Goal: Task Accomplishment & Management: Manage account settings

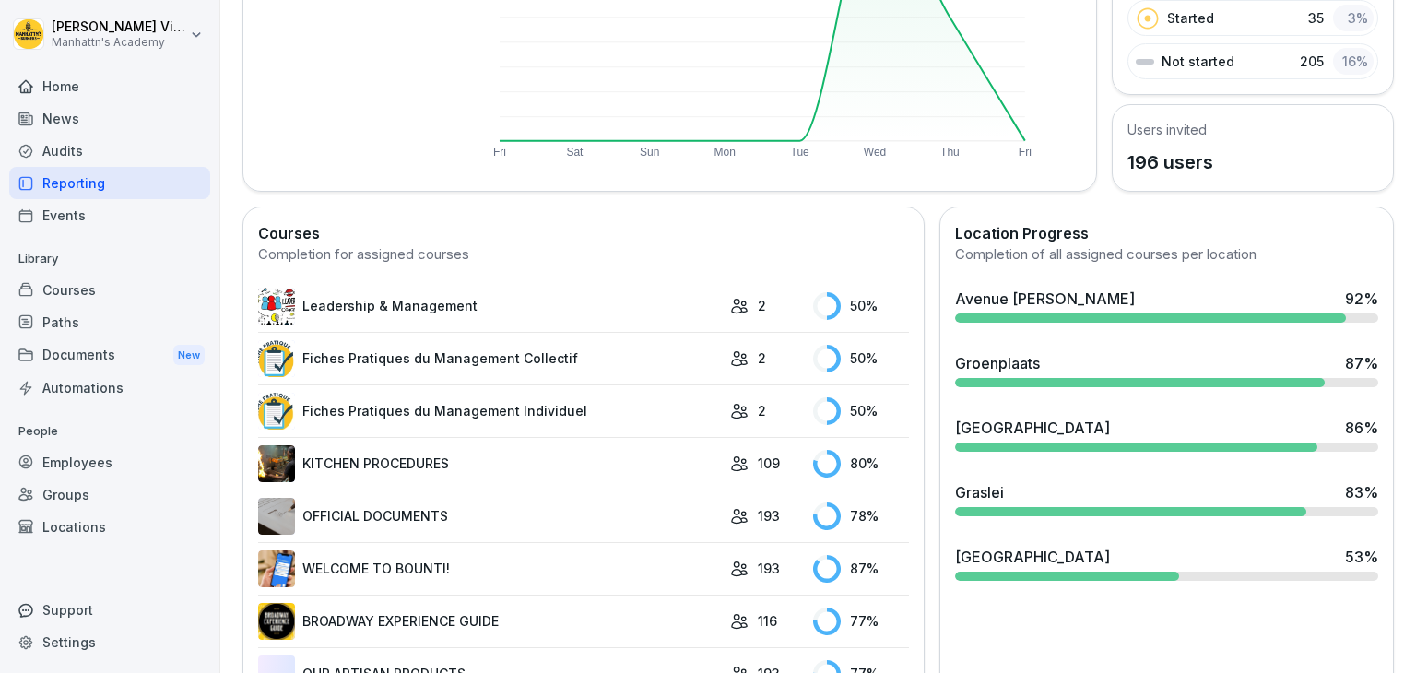
scroll to position [328, 0]
click at [1032, 425] on div "[GEOGRAPHIC_DATA]" at bounding box center [1032, 428] width 155 height 22
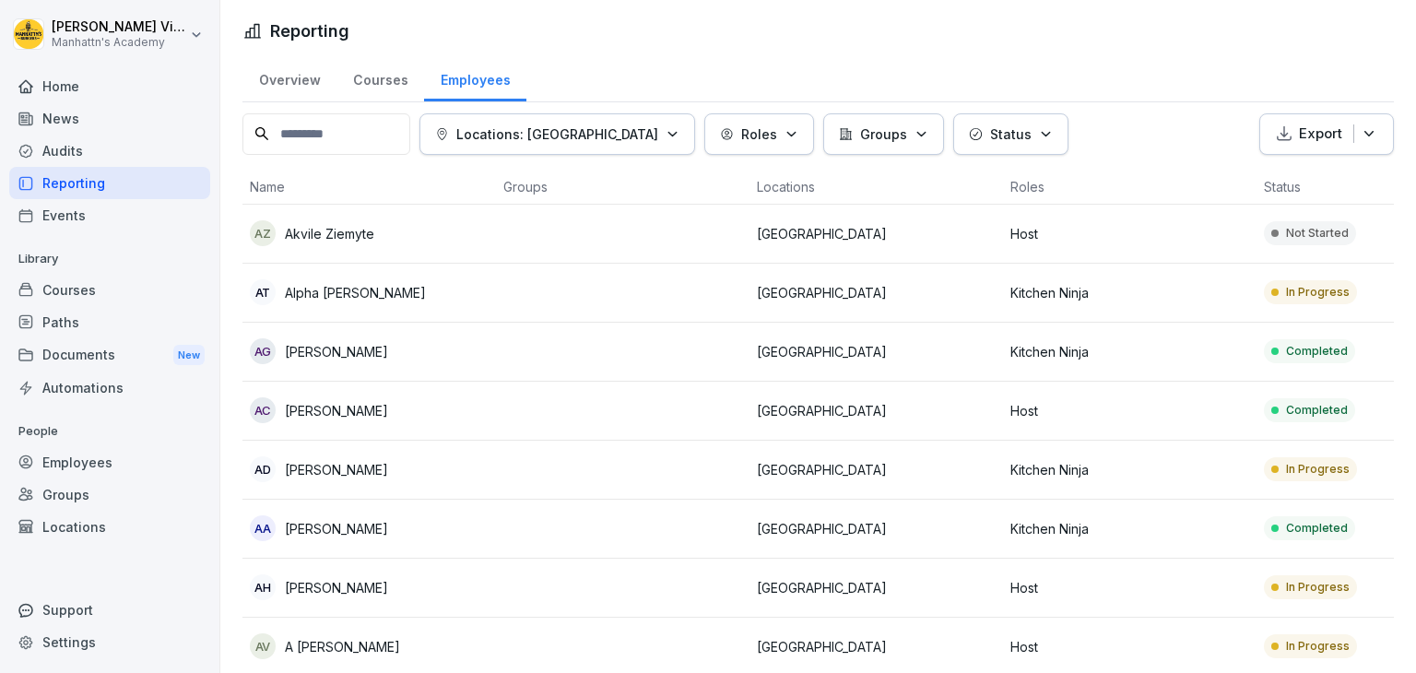
click at [332, 303] on td "AT Alpha Traore" at bounding box center [368, 293] width 253 height 59
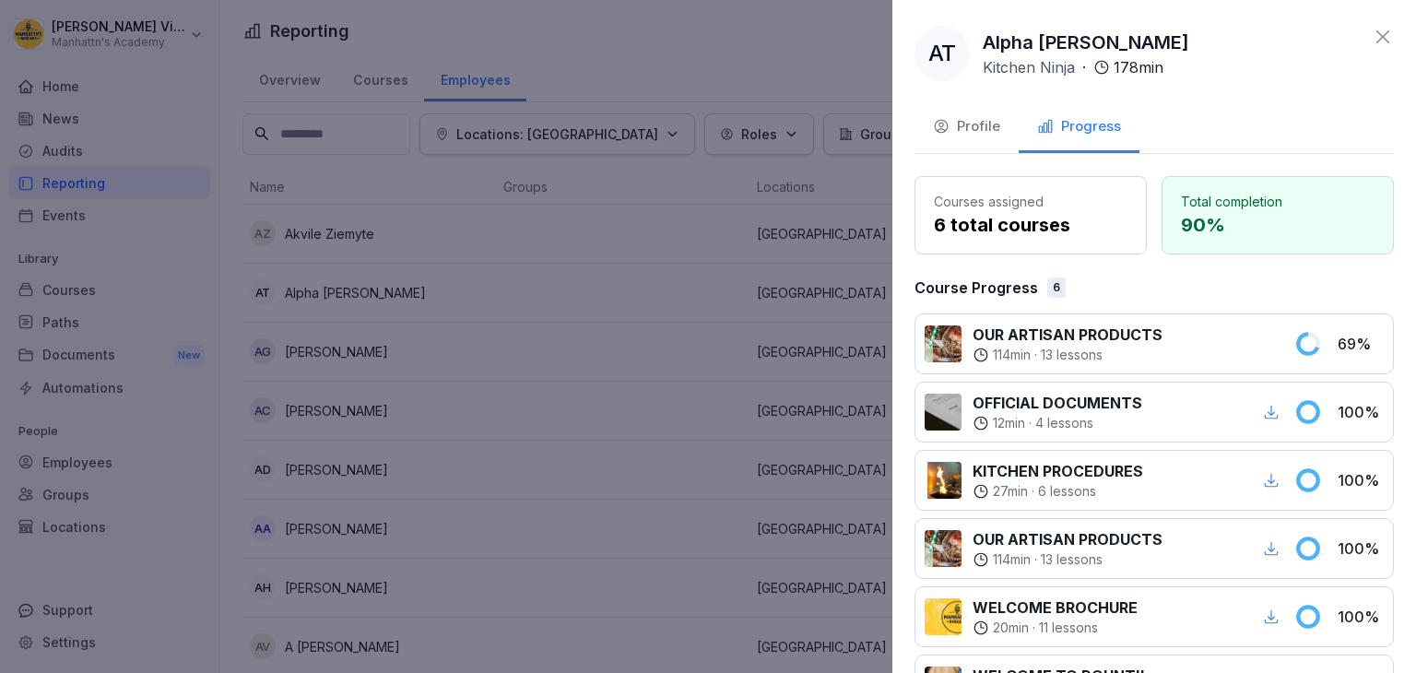
click at [966, 116] on div "Profile" at bounding box center [966, 126] width 67 height 21
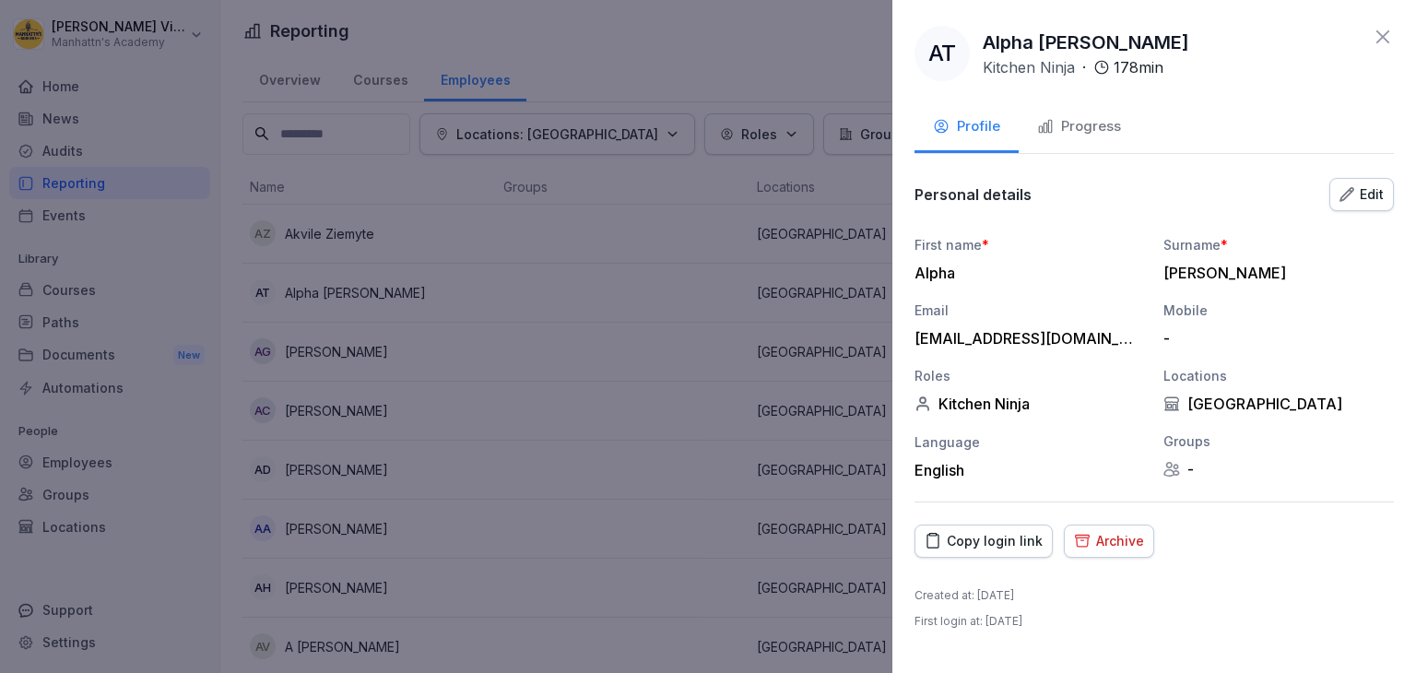
click at [1125, 545] on div "Archive" at bounding box center [1109, 541] width 70 height 20
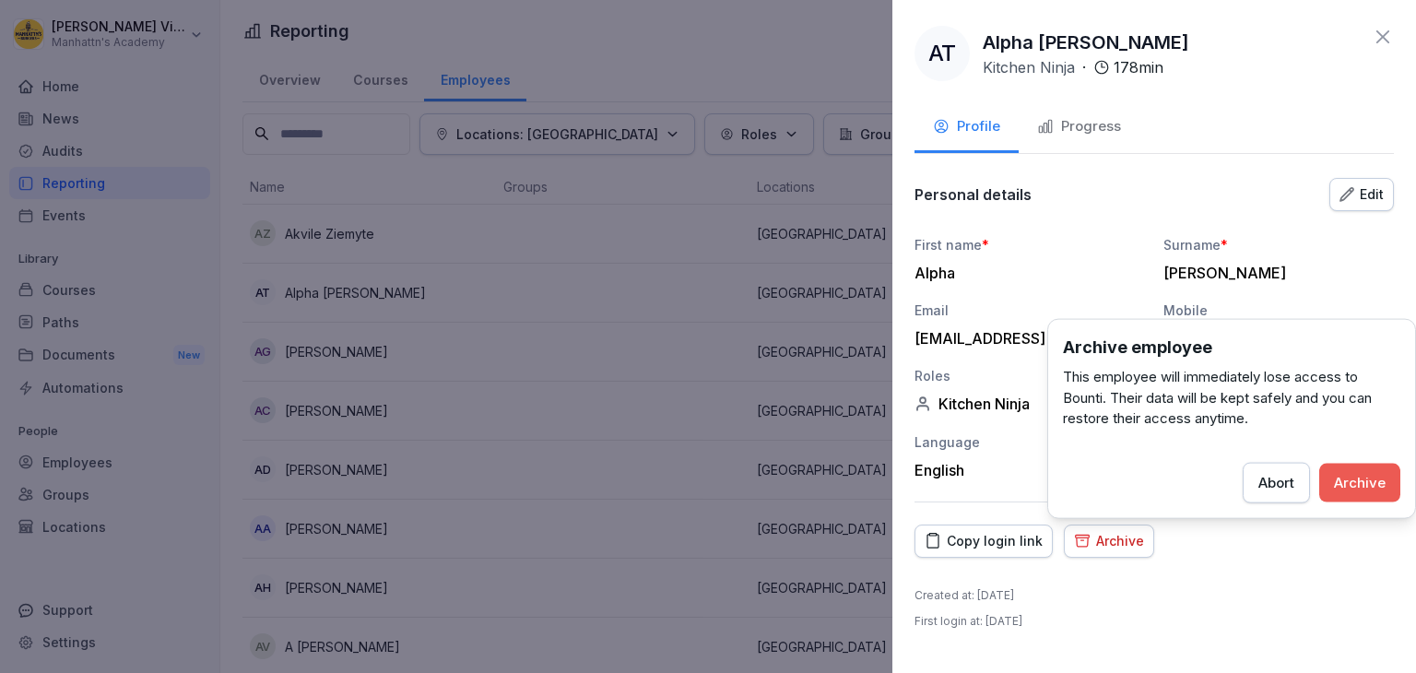
click at [1362, 475] on div "Archive" at bounding box center [1360, 482] width 52 height 20
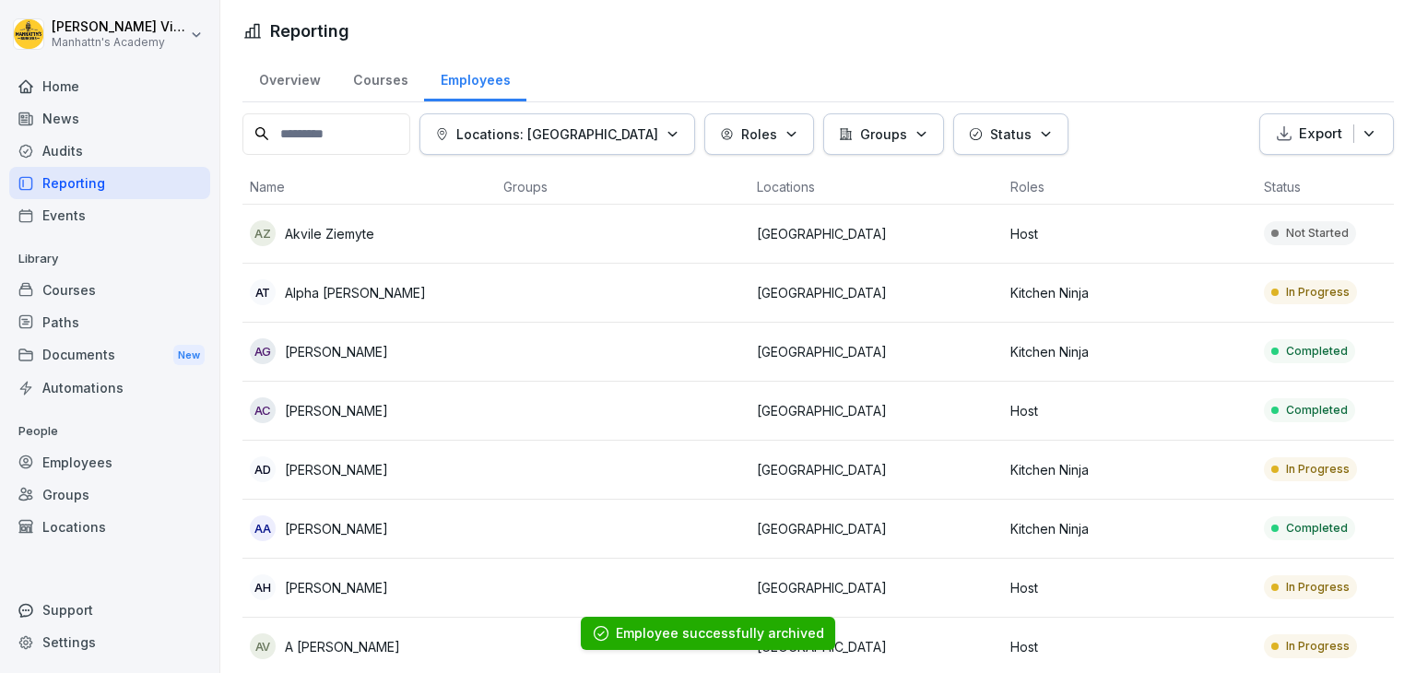
click at [328, 303] on td "AT Alpha Traore" at bounding box center [368, 293] width 253 height 59
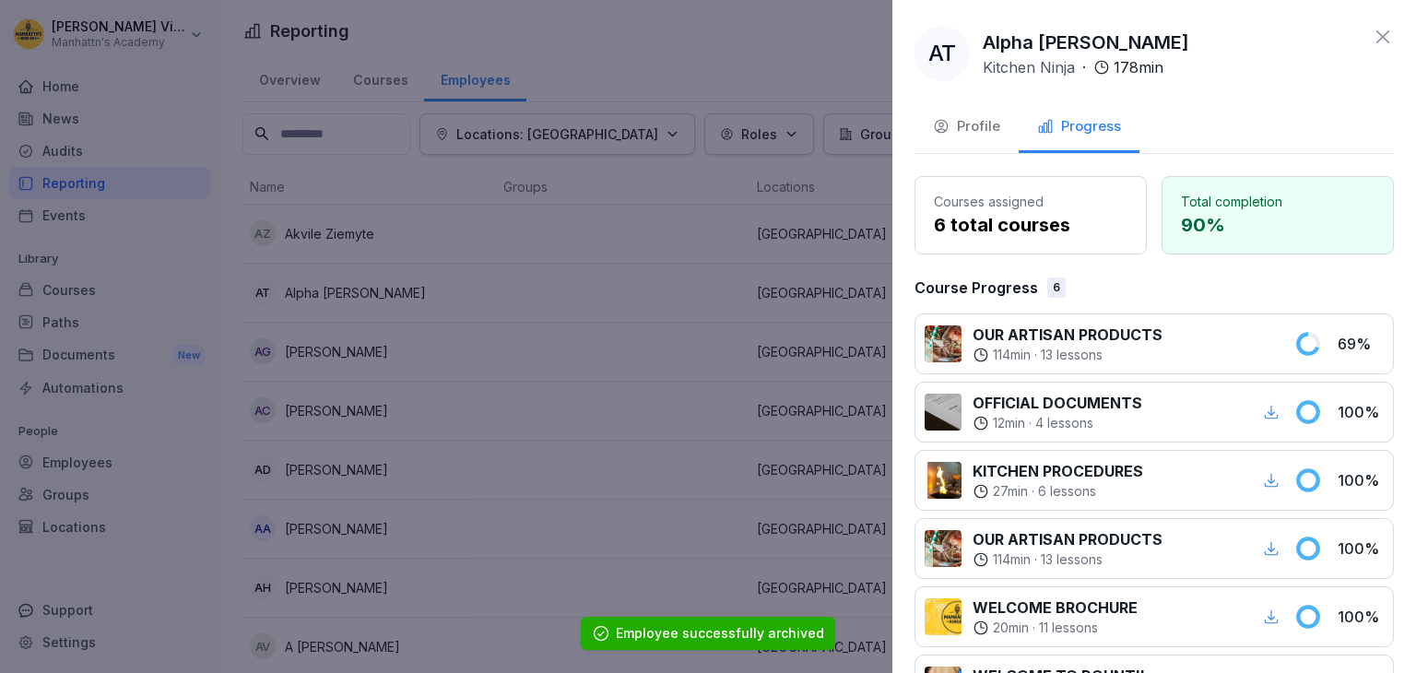
click at [949, 136] on div "Profile" at bounding box center [966, 126] width 67 height 21
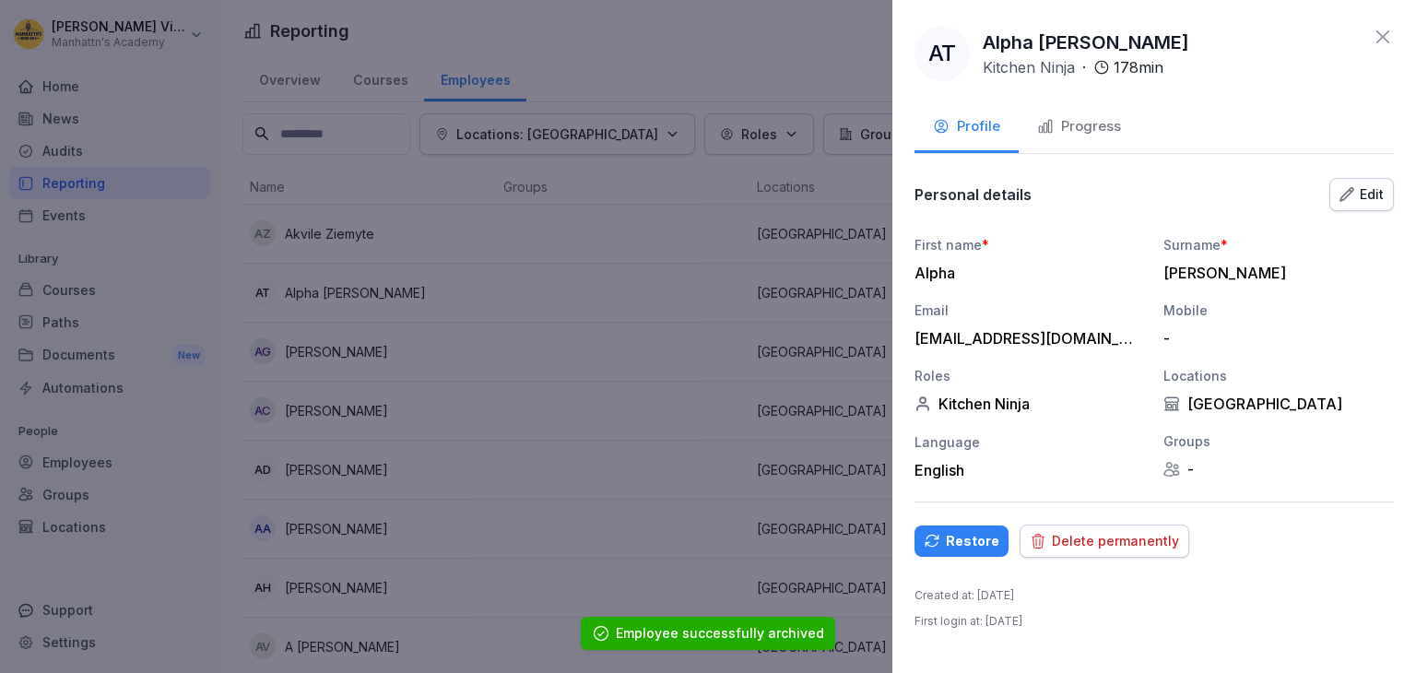
click at [1120, 537] on div "Delete permanently" at bounding box center [1104, 541] width 149 height 20
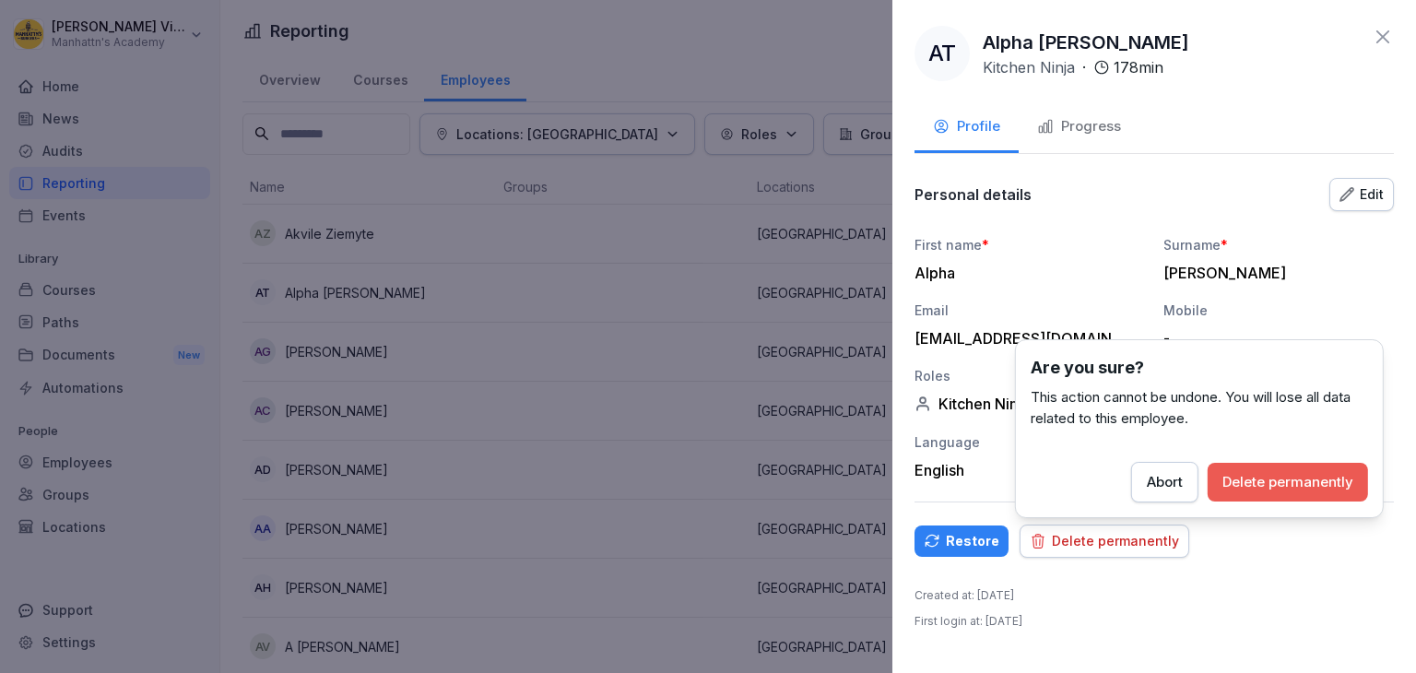
click at [1250, 501] on div "Abort Delete permanently" at bounding box center [1199, 482] width 337 height 41
click at [1268, 477] on div "Delete permanently" at bounding box center [1287, 482] width 131 height 20
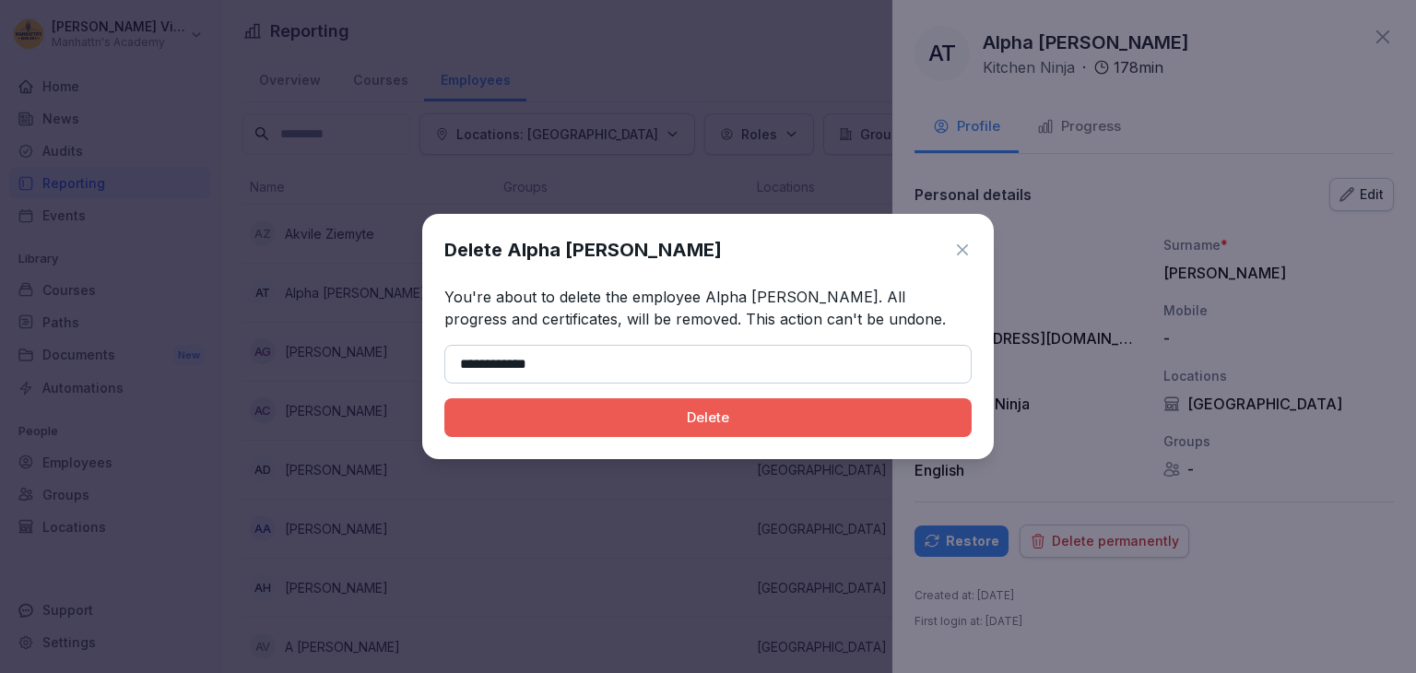
type input "**********"
click at [701, 412] on div "Delete" at bounding box center [708, 417] width 498 height 20
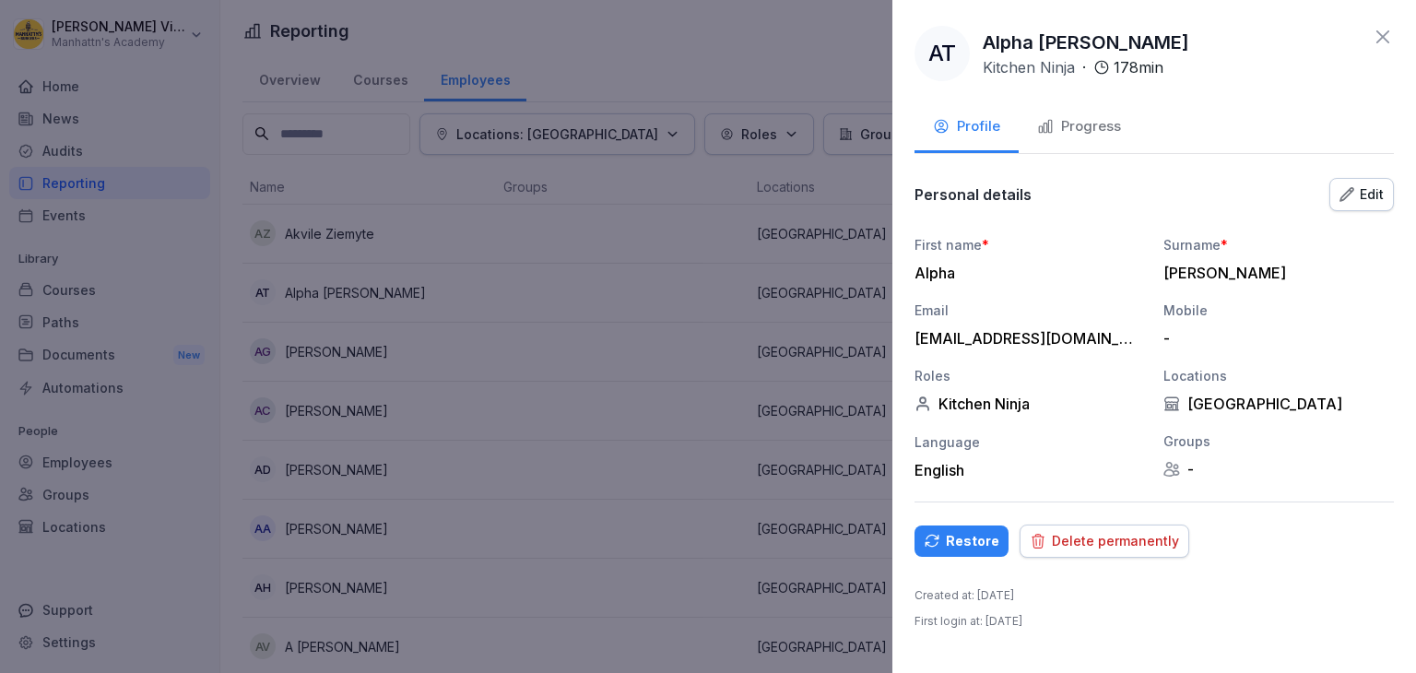
click at [1101, 539] on div "Delete permanently" at bounding box center [1104, 541] width 149 height 20
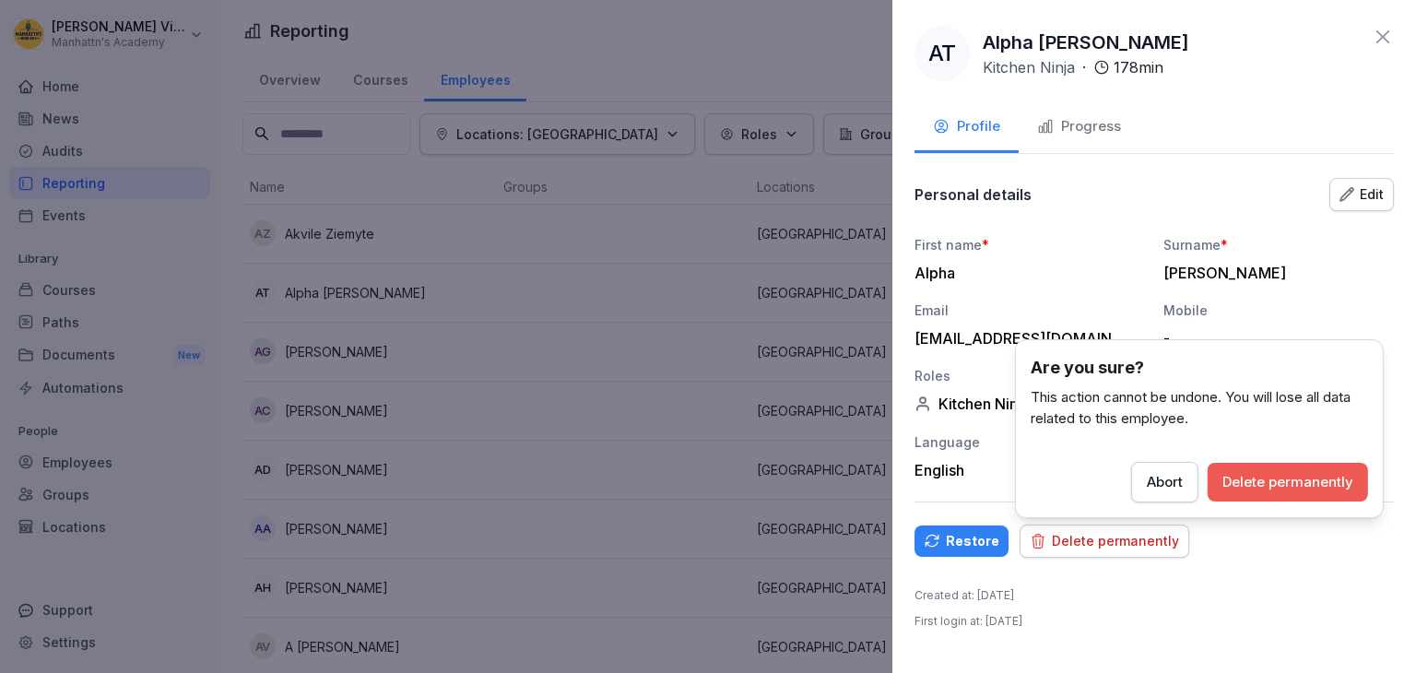
click at [1275, 486] on div "Delete permanently" at bounding box center [1287, 482] width 131 height 20
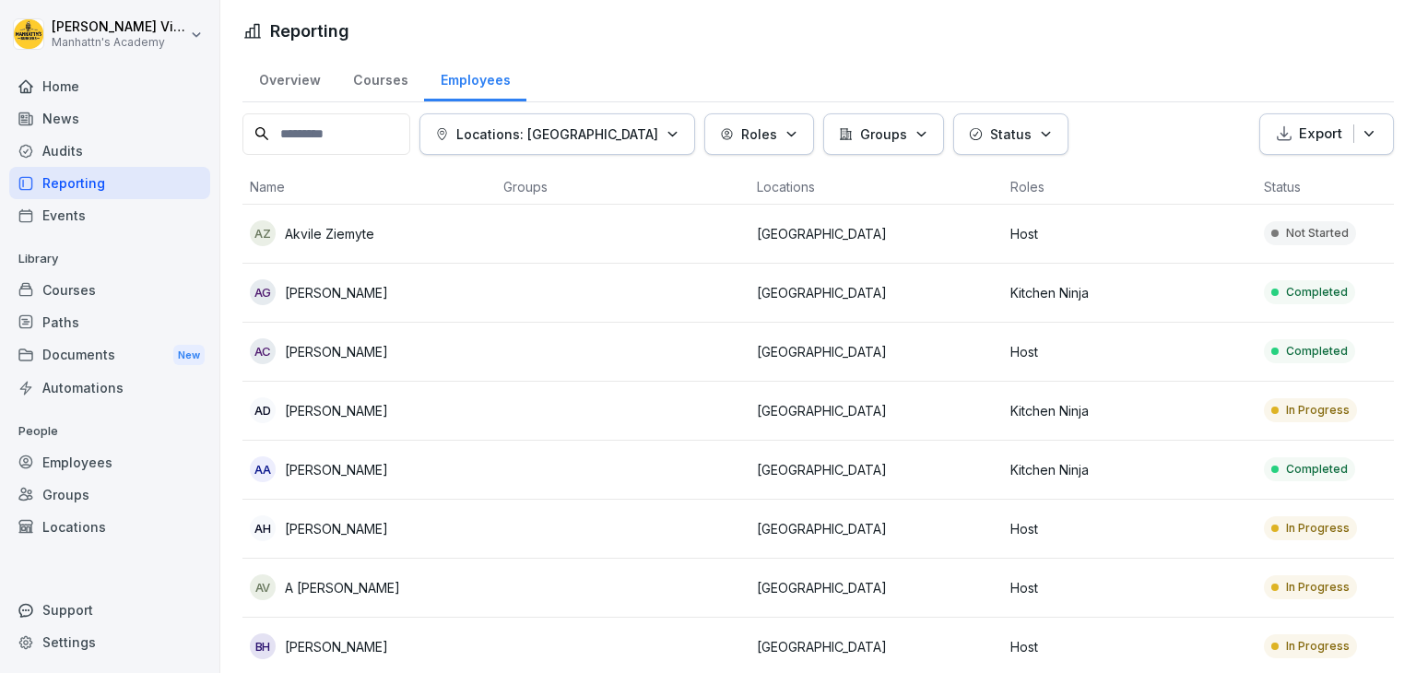
click at [336, 289] on p "[PERSON_NAME]" at bounding box center [336, 292] width 103 height 19
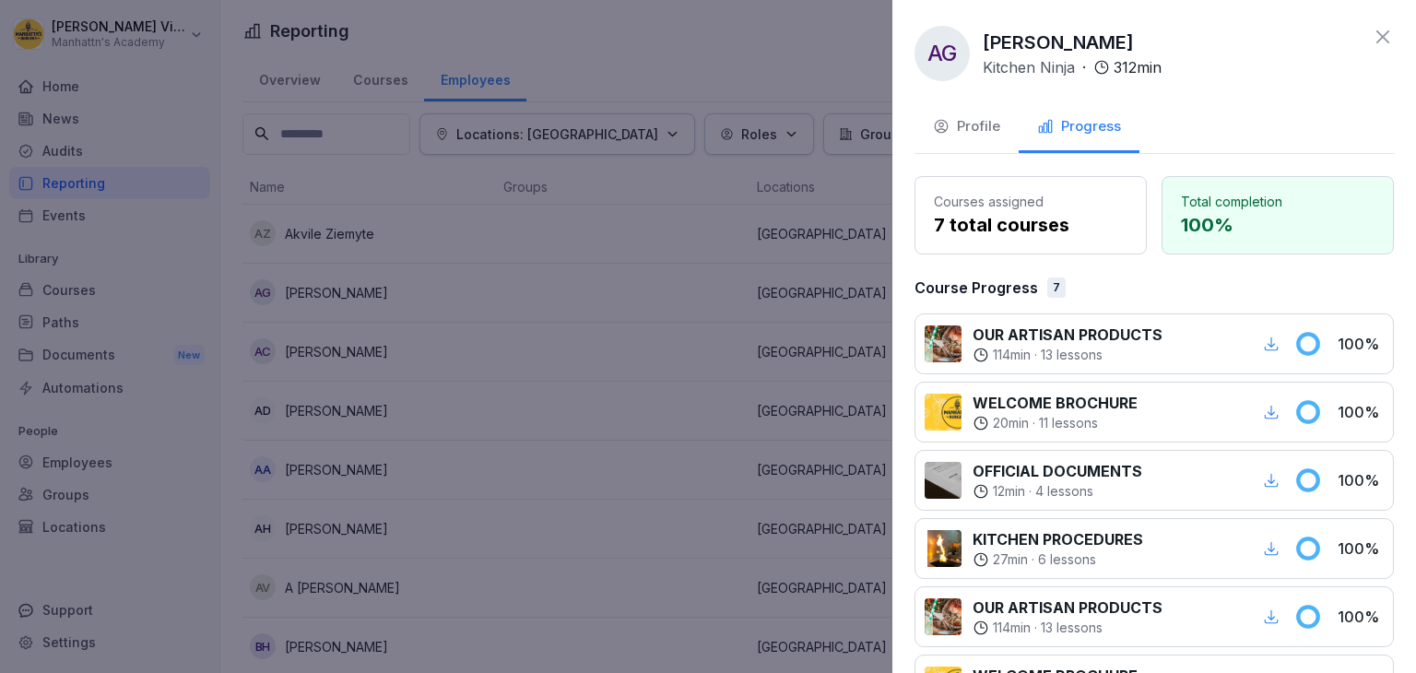
click at [966, 118] on div "Profile" at bounding box center [966, 126] width 67 height 21
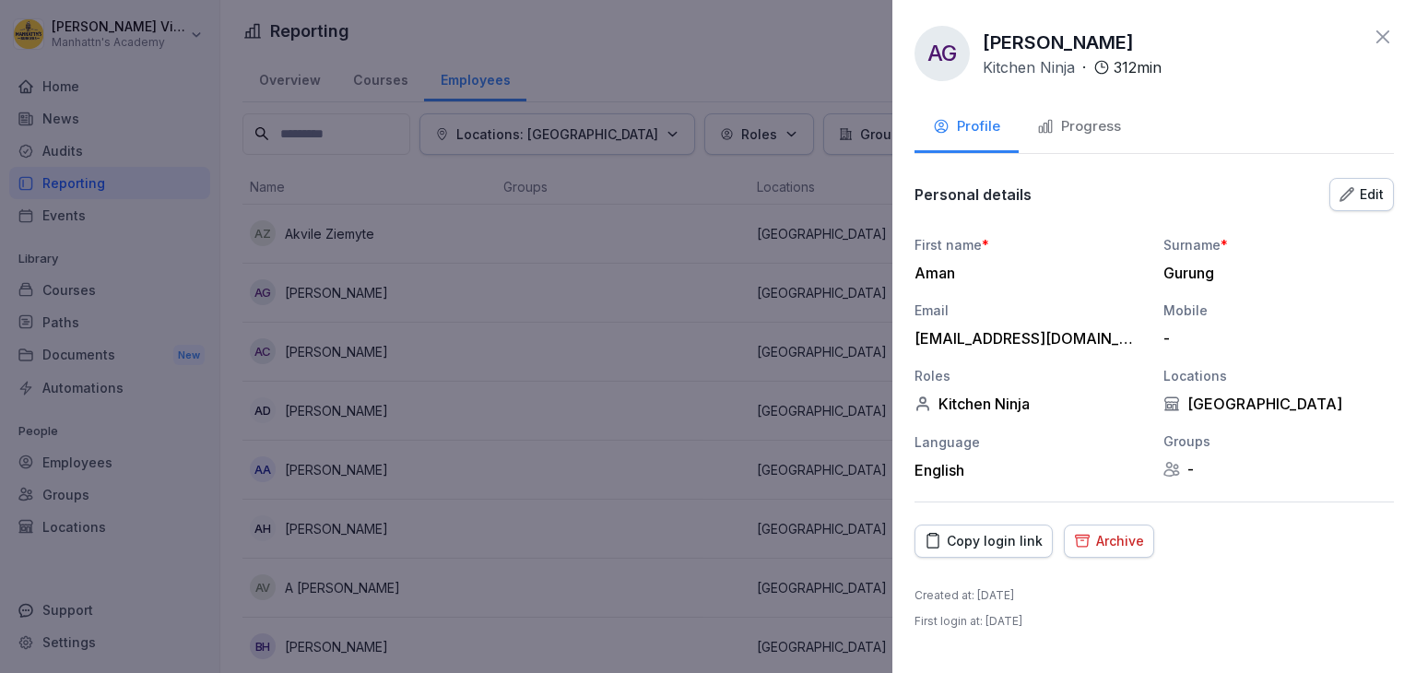
click at [1115, 536] on div "Archive" at bounding box center [1109, 541] width 70 height 20
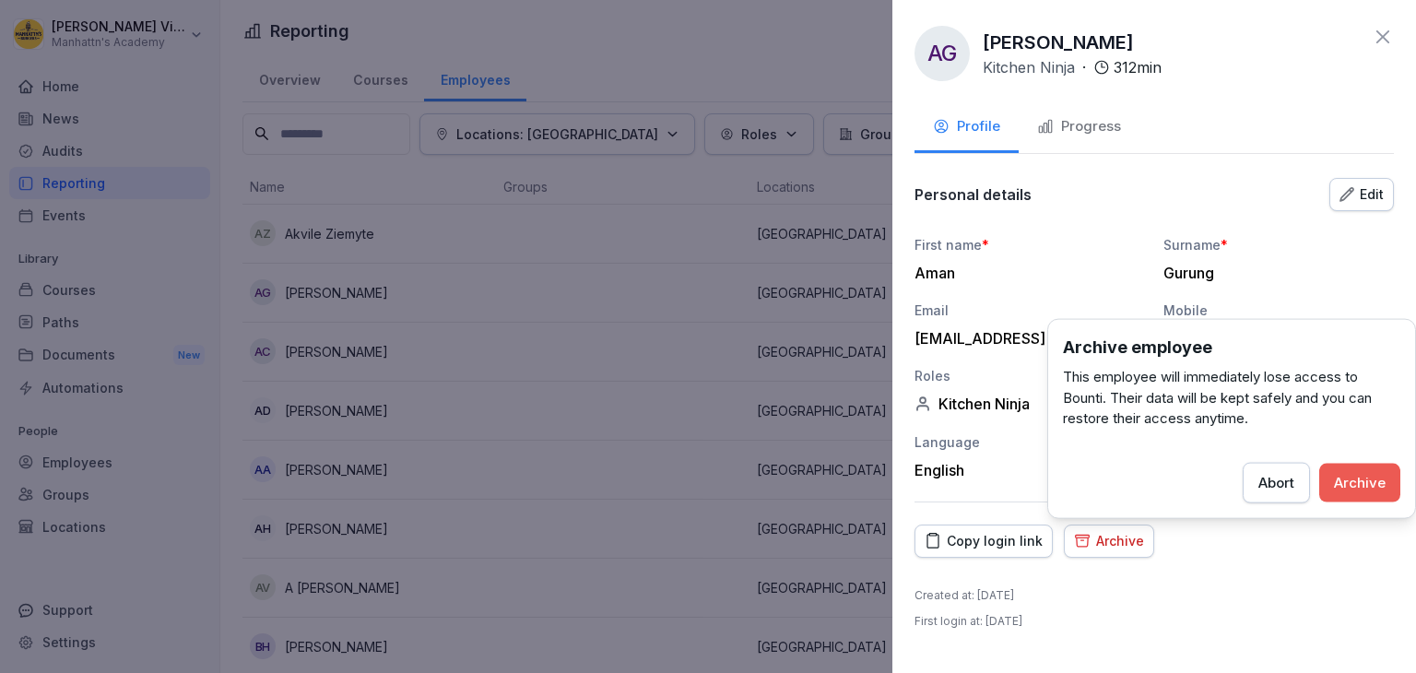
click at [1367, 489] on div "Archive" at bounding box center [1360, 482] width 52 height 20
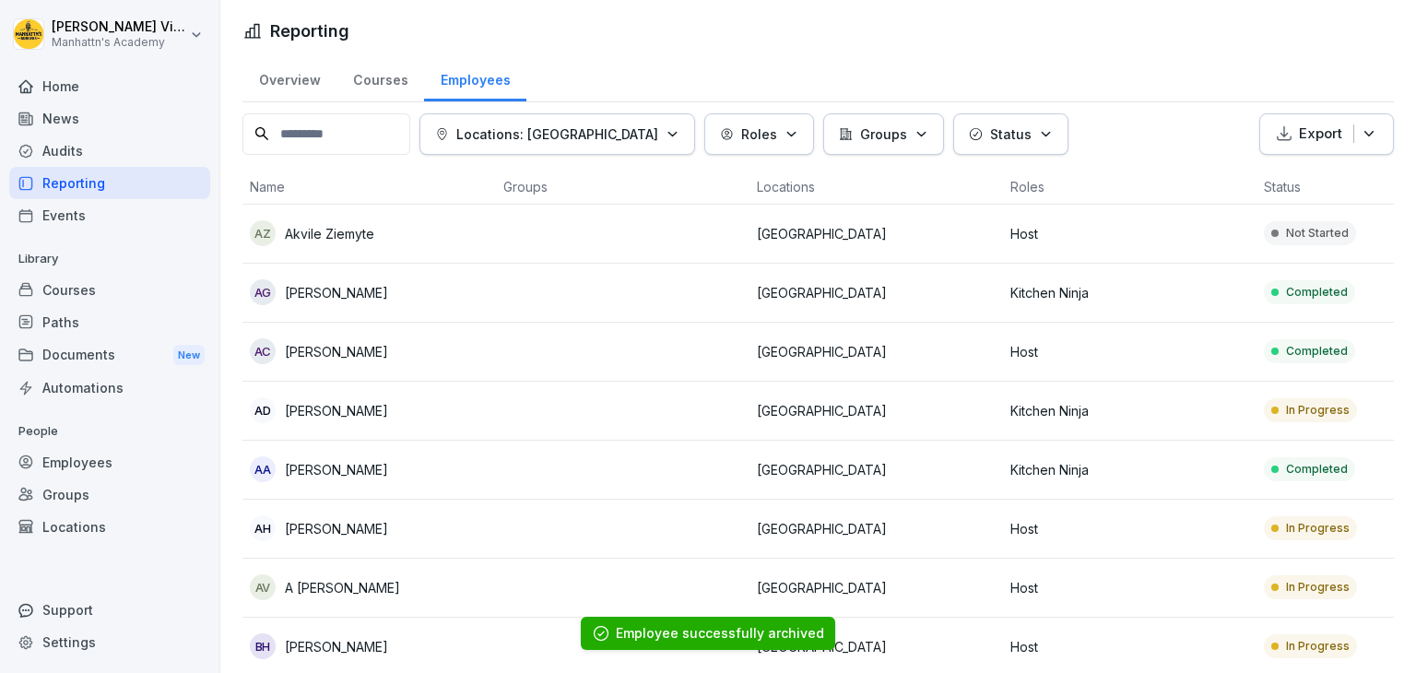
click at [311, 289] on p "[PERSON_NAME]" at bounding box center [336, 292] width 103 height 19
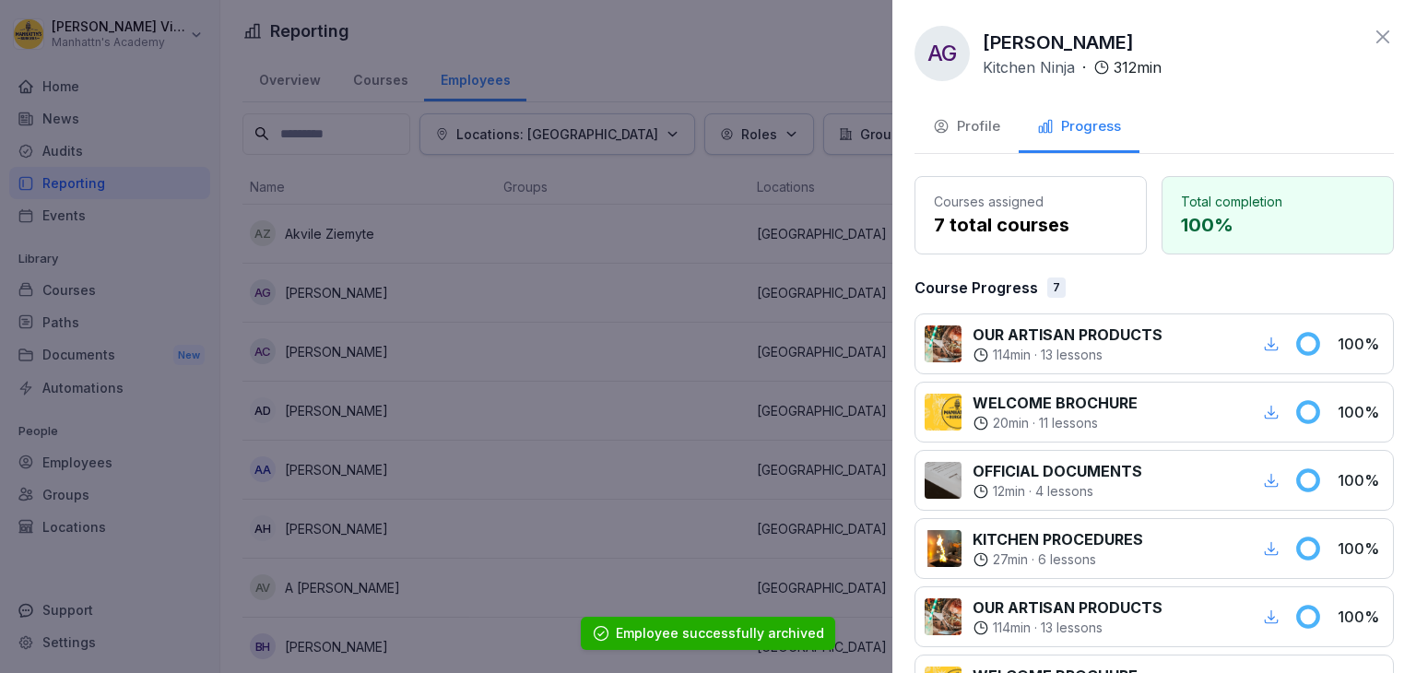
click at [980, 134] on div "Profile" at bounding box center [966, 126] width 67 height 21
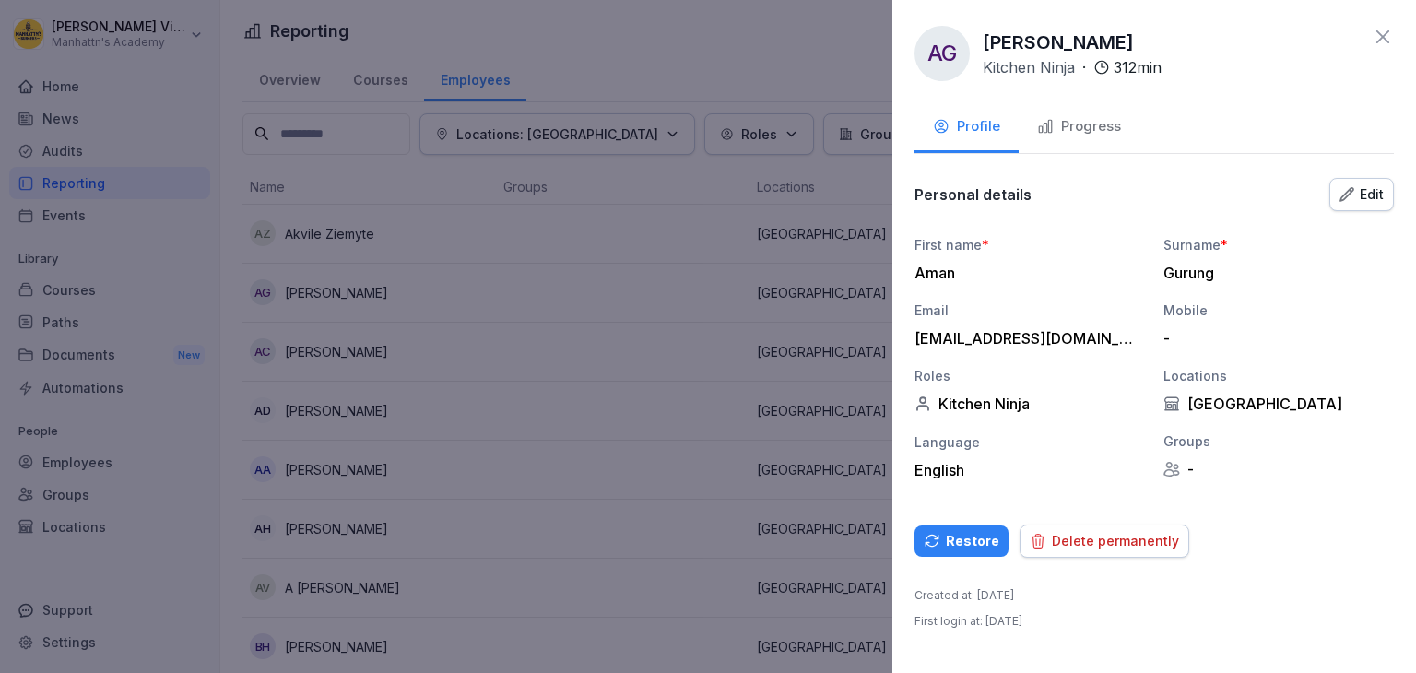
click at [1113, 535] on div "Delete permanently" at bounding box center [1104, 541] width 149 height 20
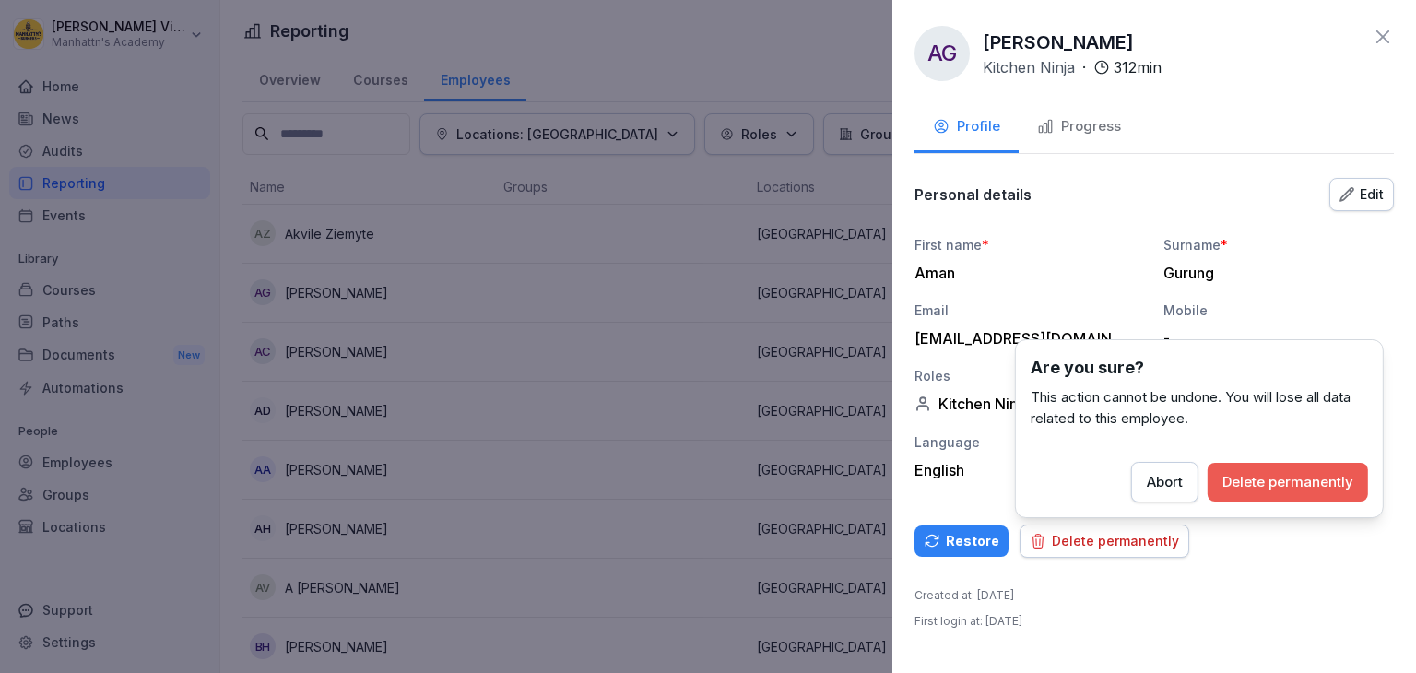
click at [1256, 488] on div "Delete permanently" at bounding box center [1287, 482] width 131 height 20
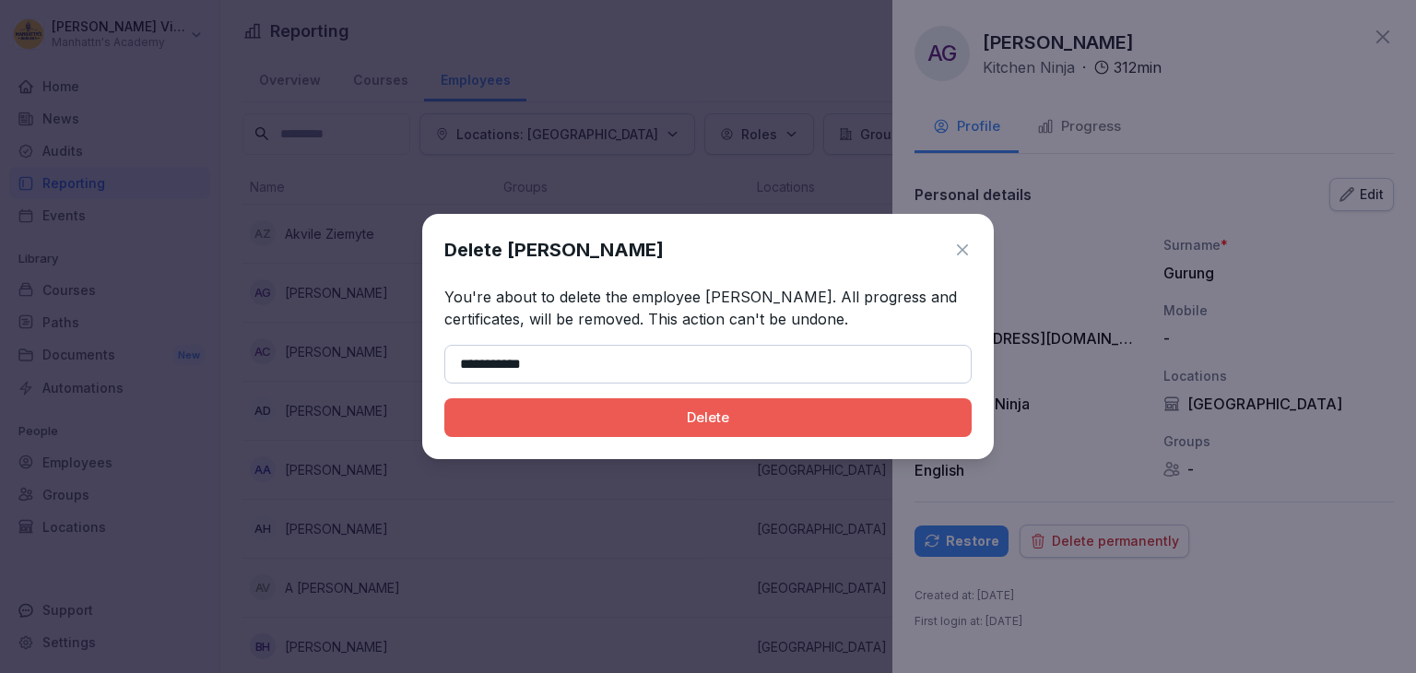
type input "**********"
click at [682, 417] on div "Delete" at bounding box center [708, 417] width 498 height 20
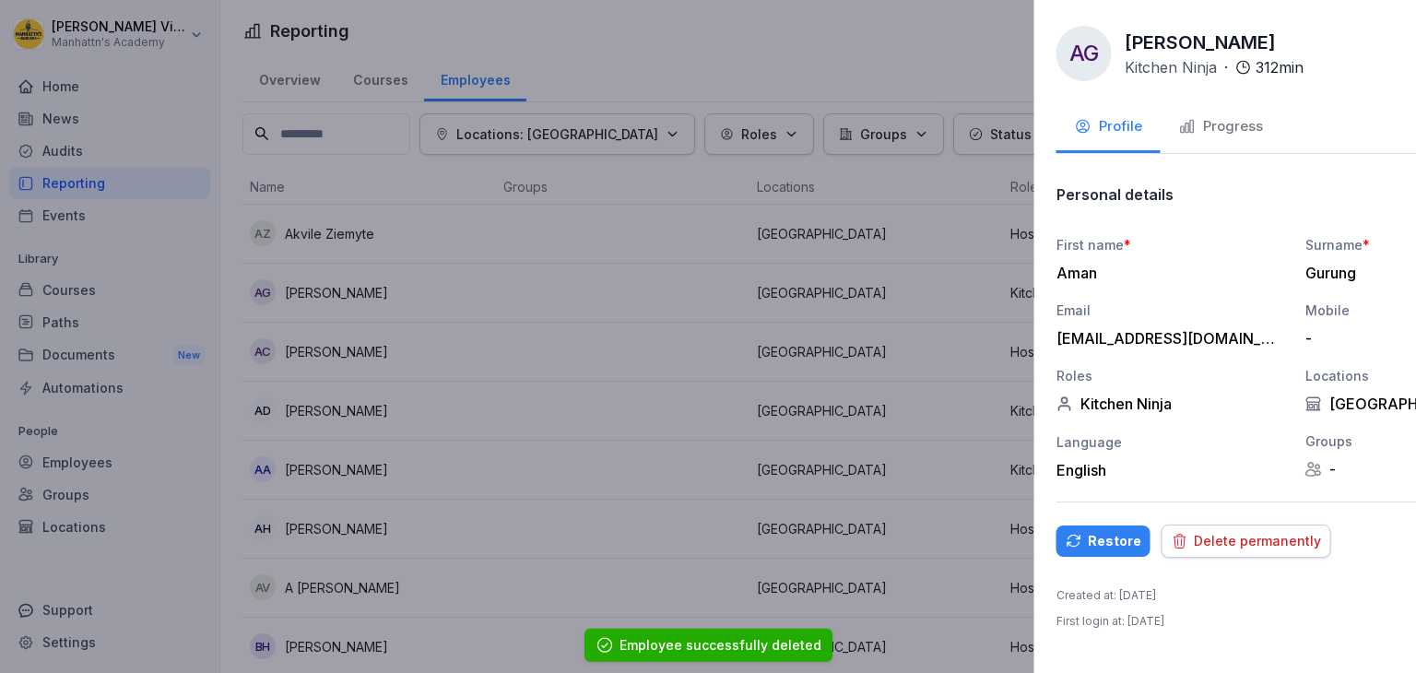
click at [1082, 536] on body "[PERSON_NAME] Manhattn's Academy Home News Audits Reporting Events Library Cour…" at bounding box center [708, 336] width 1416 height 673
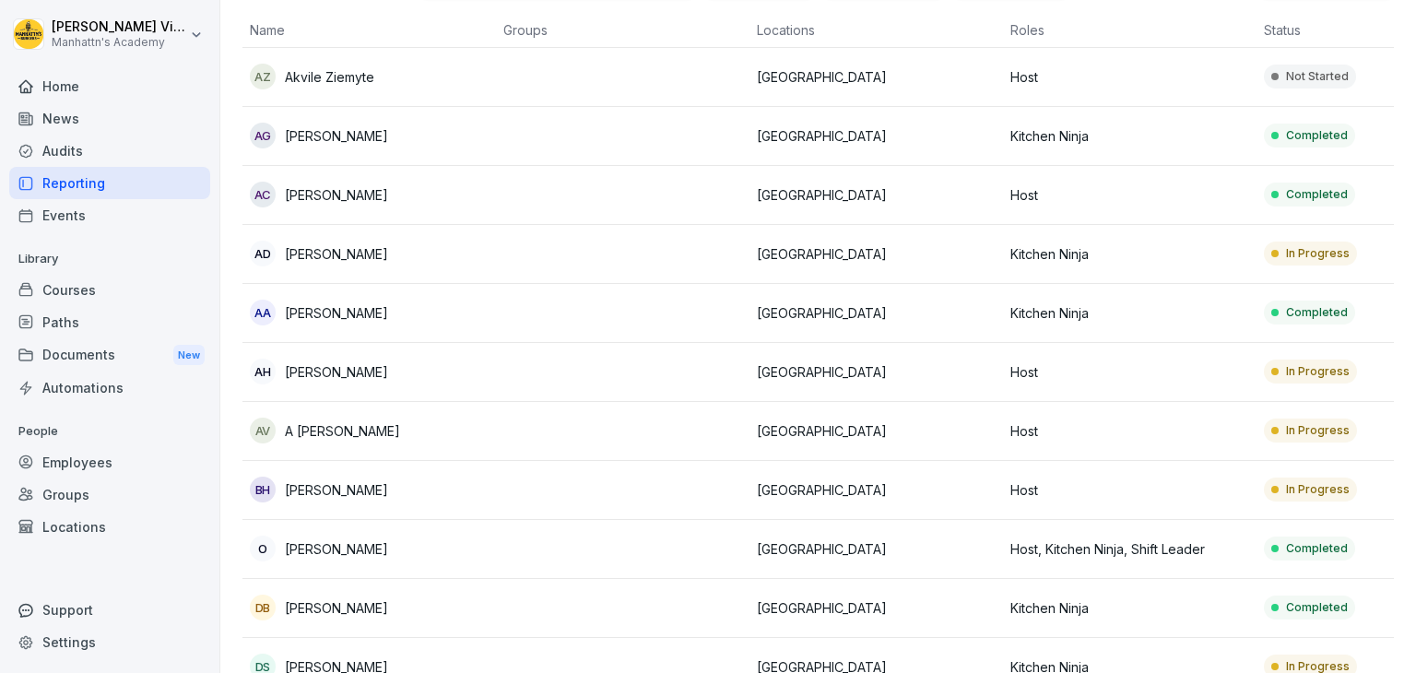
scroll to position [158, 0]
click at [350, 308] on p "[PERSON_NAME]" at bounding box center [336, 311] width 103 height 19
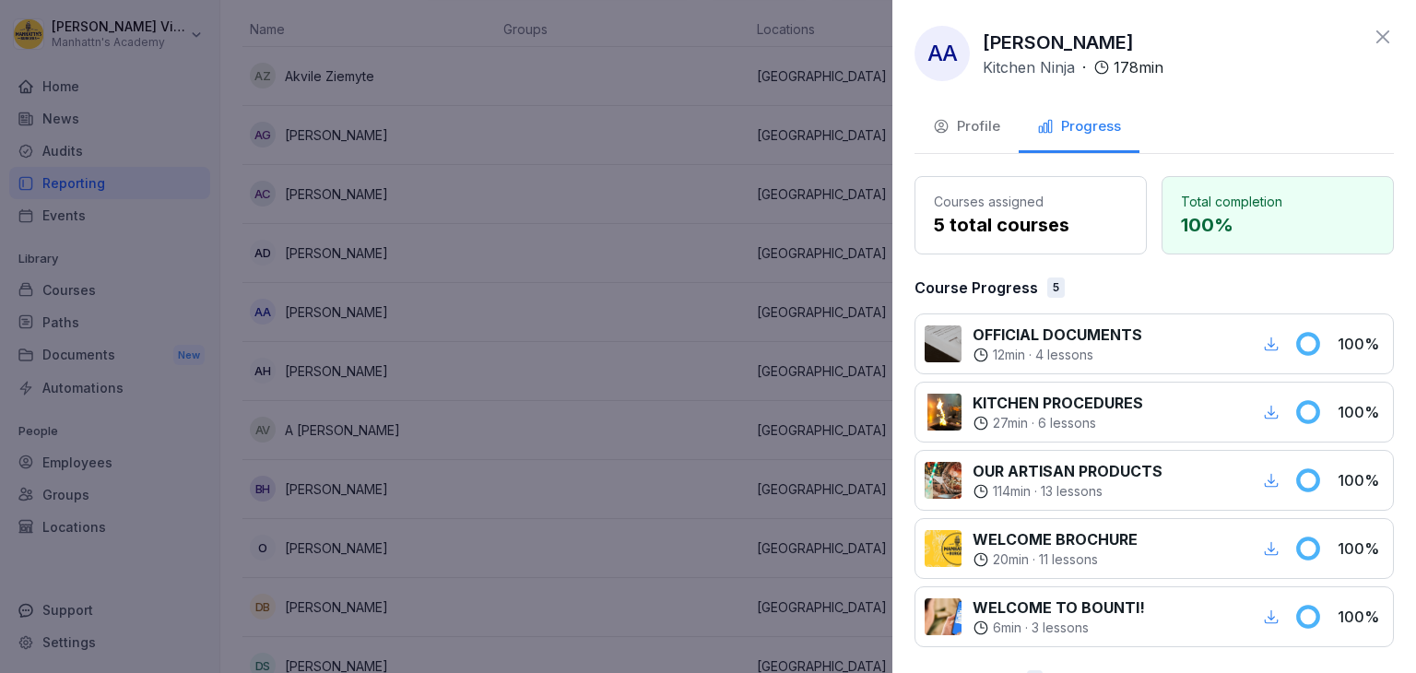
click at [968, 133] on div "Profile" at bounding box center [966, 126] width 67 height 21
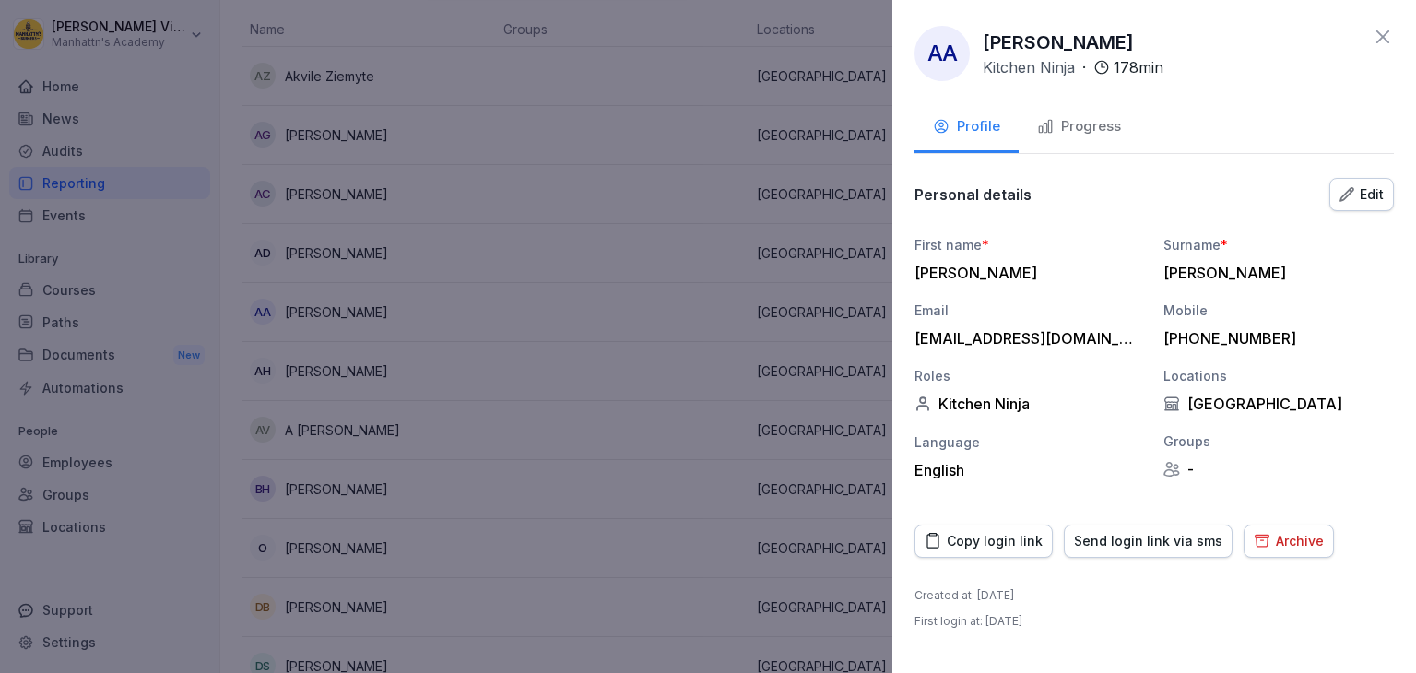
click at [1270, 515] on div "[PERSON_NAME] Adibe Kitchen Ninja · 178 min Profile Progress Personal details E…" at bounding box center [1154, 336] width 524 height 673
click at [1275, 540] on div "Archive" at bounding box center [1289, 541] width 70 height 20
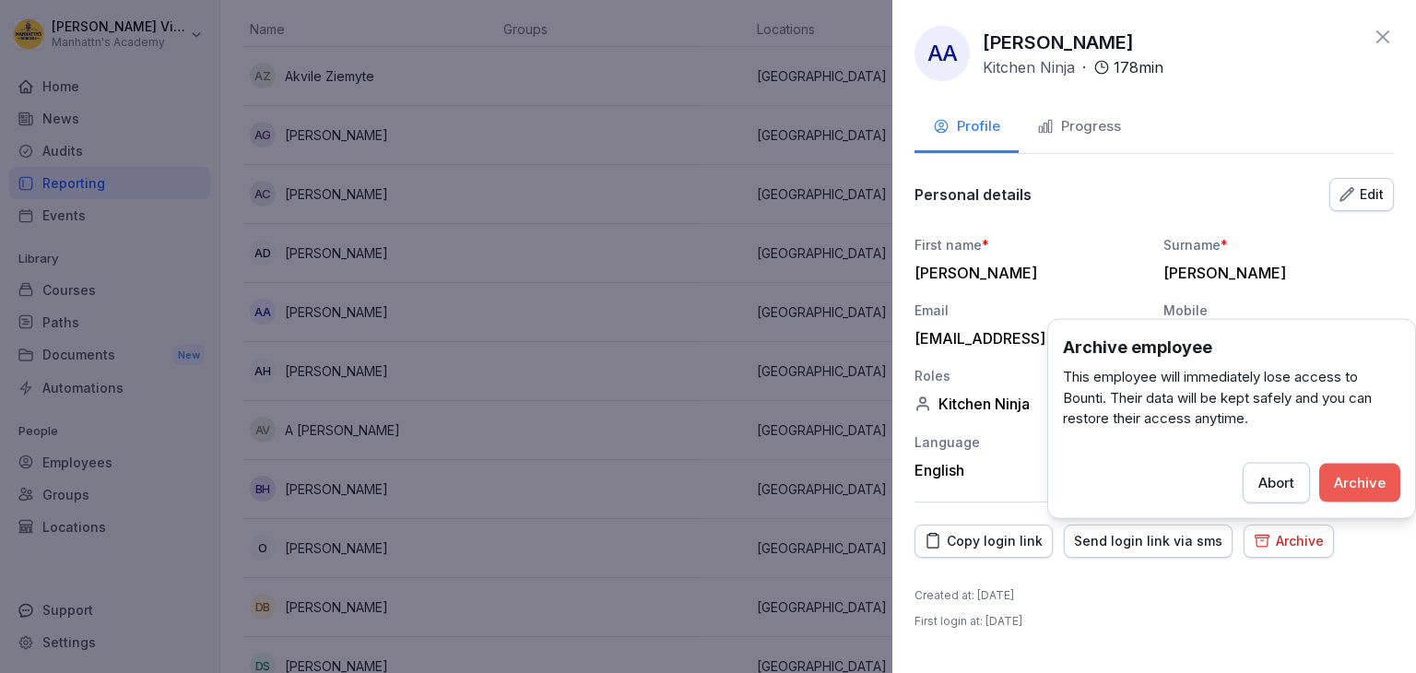
click at [1359, 489] on div "Archive" at bounding box center [1360, 482] width 52 height 20
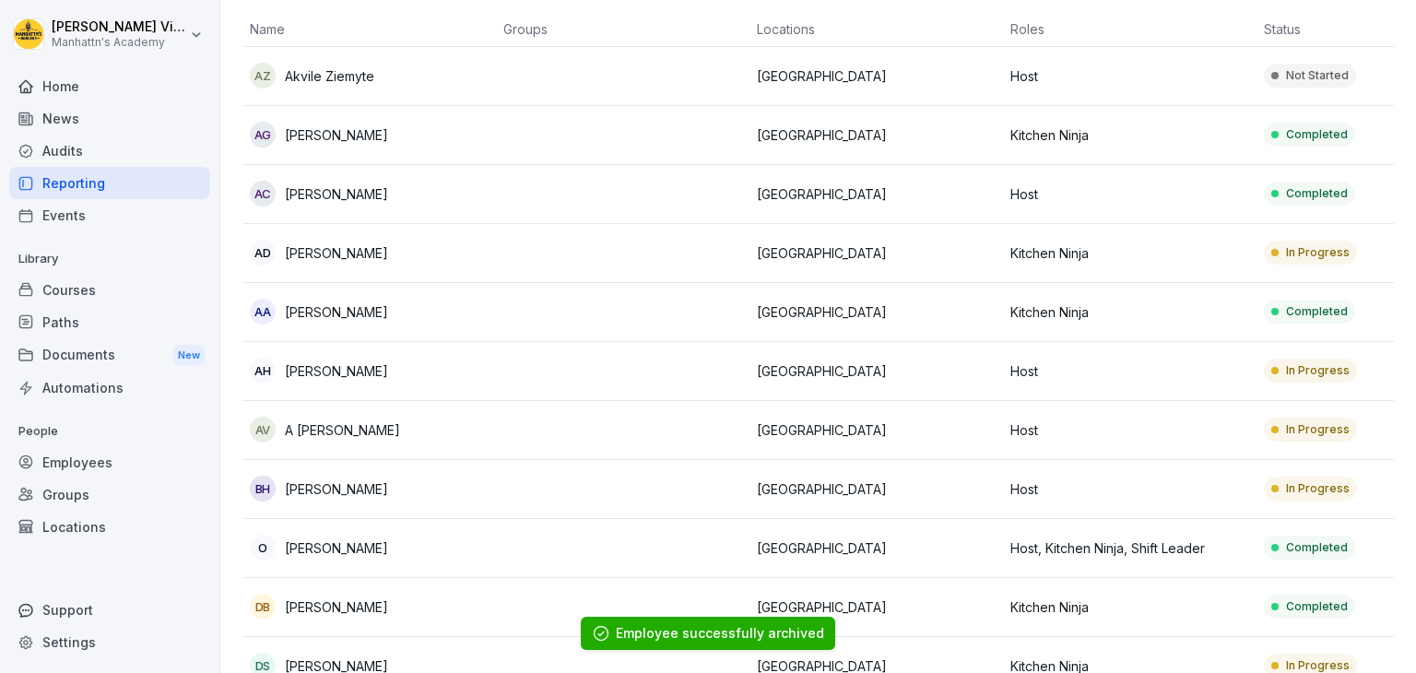
click at [336, 314] on p "[PERSON_NAME]" at bounding box center [336, 311] width 103 height 19
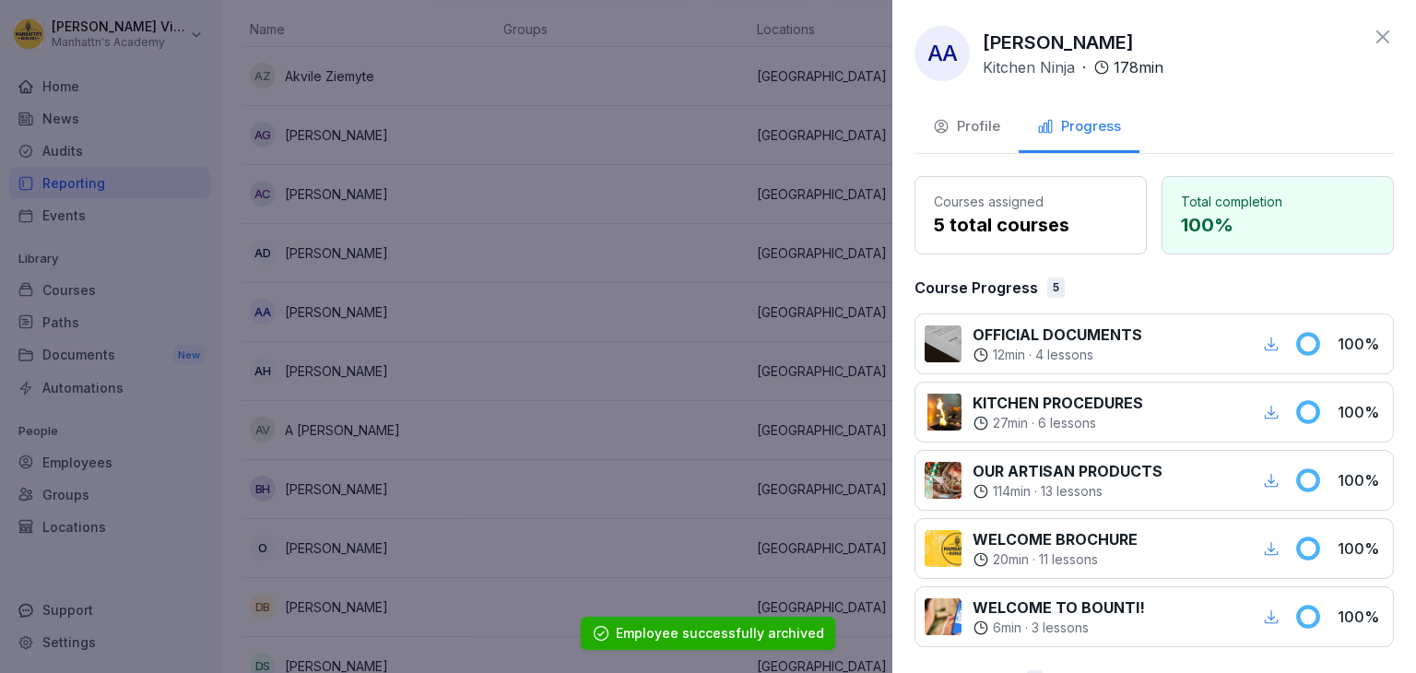
click at [959, 120] on div "Profile" at bounding box center [966, 126] width 67 height 21
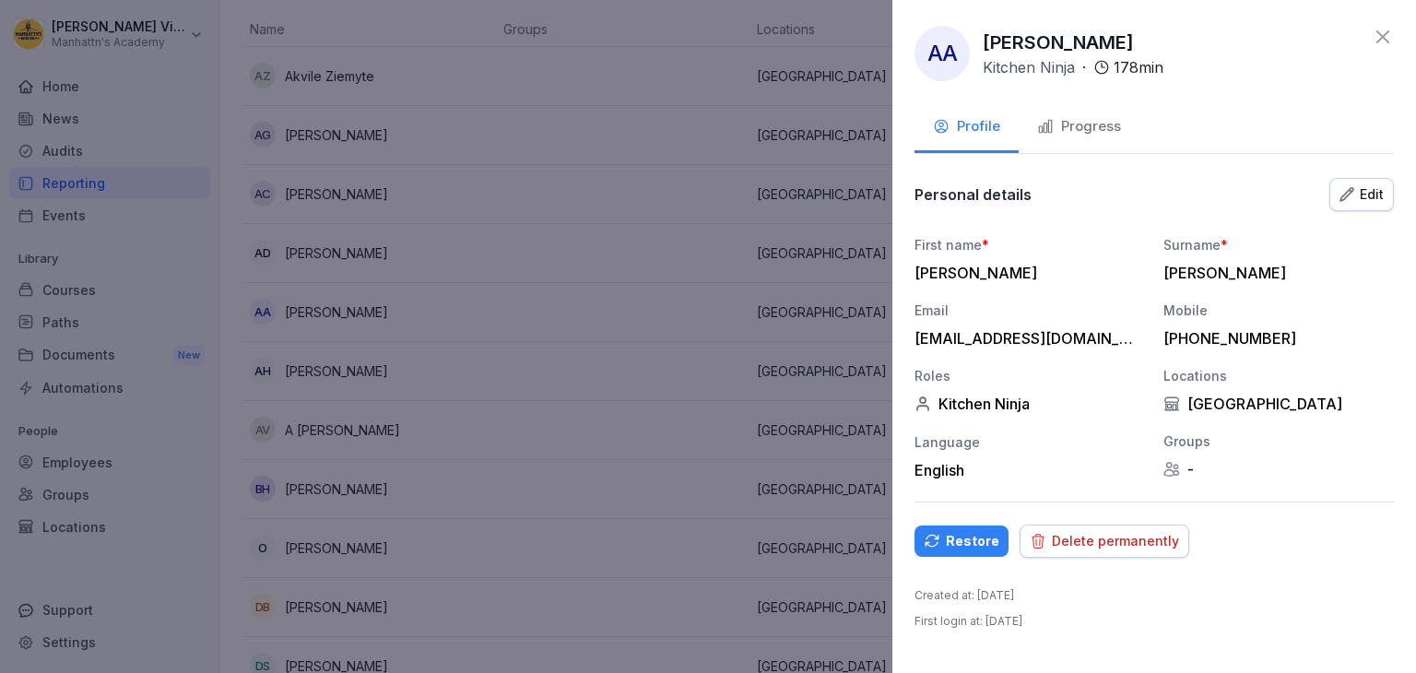
click at [1084, 536] on div "Delete permanently" at bounding box center [1104, 541] width 149 height 20
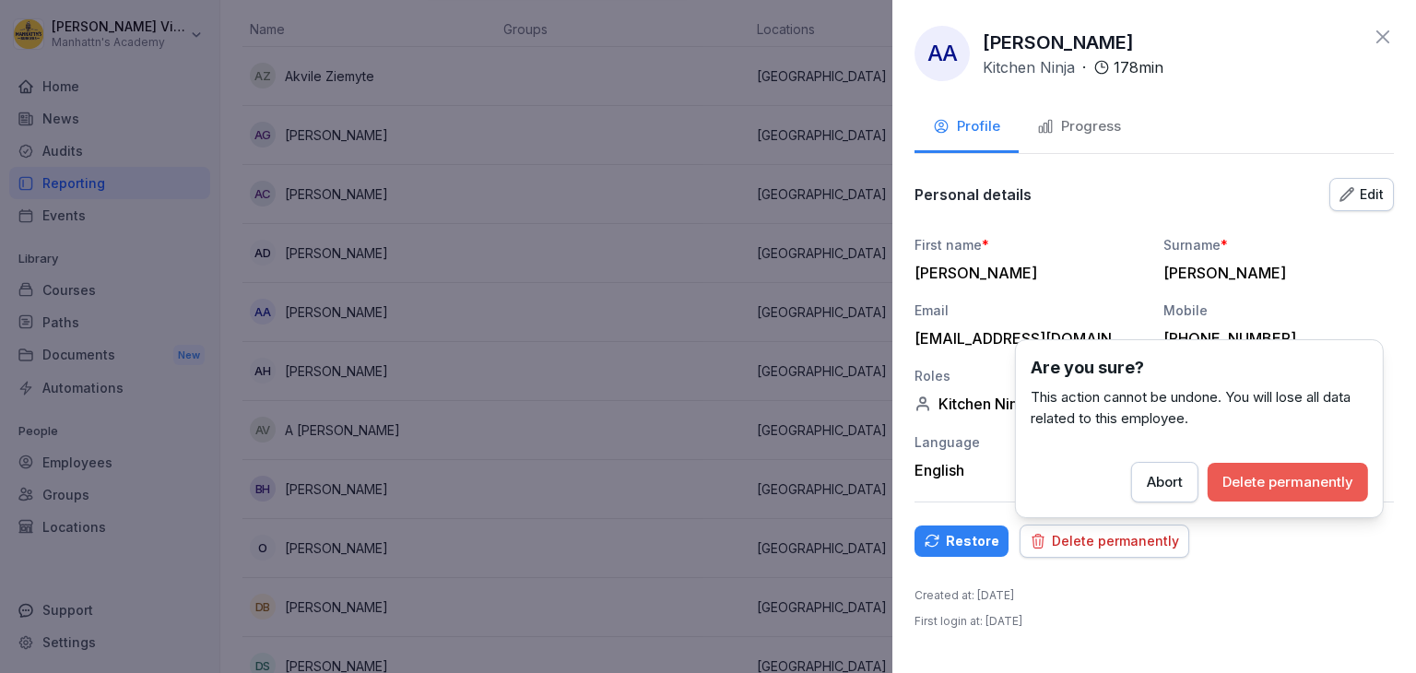
click at [1278, 466] on button "Delete permanently" at bounding box center [1288, 482] width 160 height 39
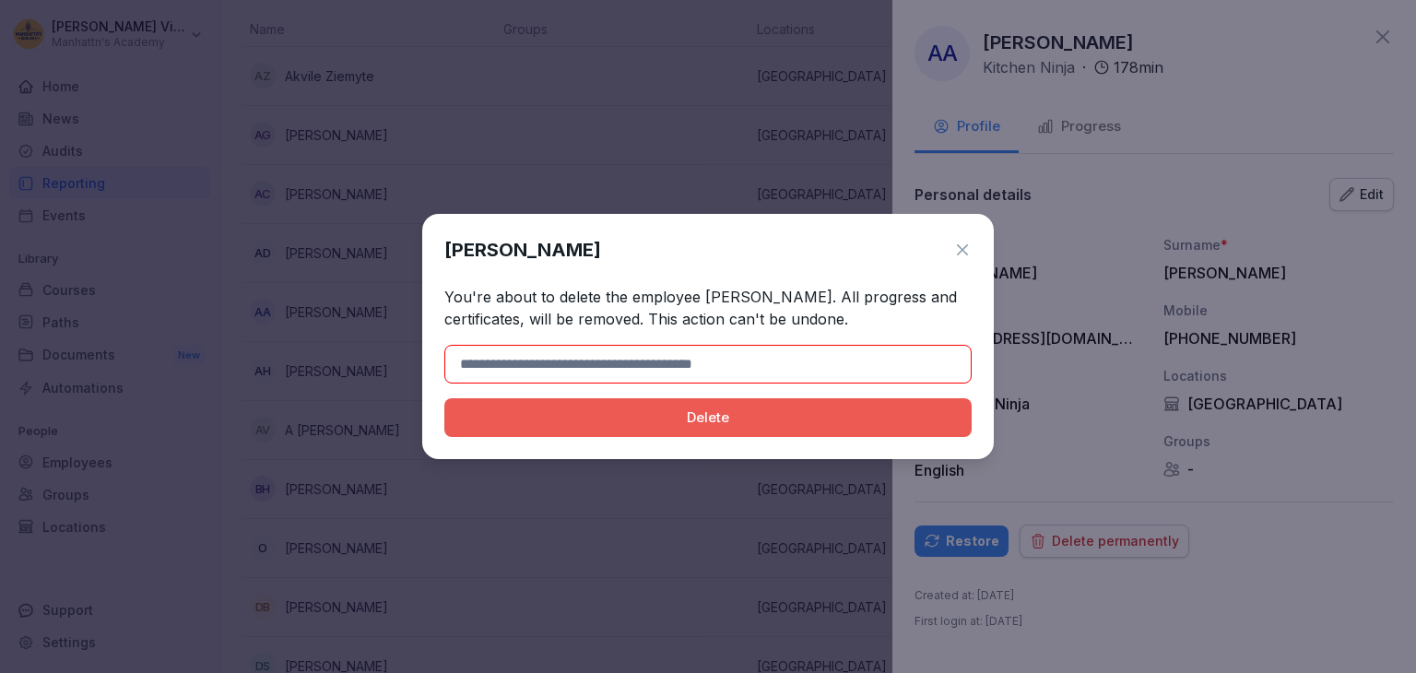
click at [723, 291] on p "You're about to delete the employee [PERSON_NAME]. All progress and certificate…" at bounding box center [707, 308] width 527 height 44
drag, startPoint x: 723, startPoint y: 291, endPoint x: 870, endPoint y: 293, distance: 147.5
click at [870, 293] on p "You're about to delete the employee [PERSON_NAME]. All progress and certificate…" at bounding box center [707, 308] width 527 height 44
copy p "[PERSON_NAME]"
click at [786, 370] on input at bounding box center [707, 364] width 527 height 39
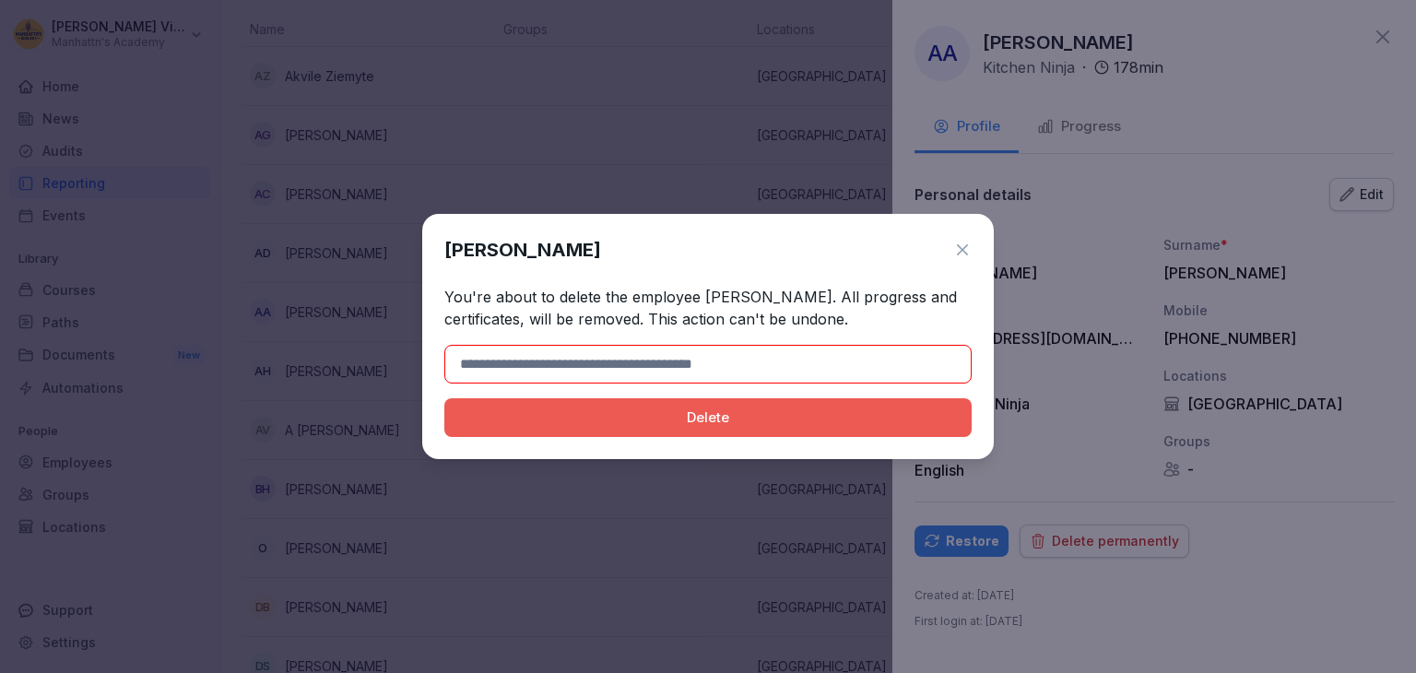
paste input "**********"
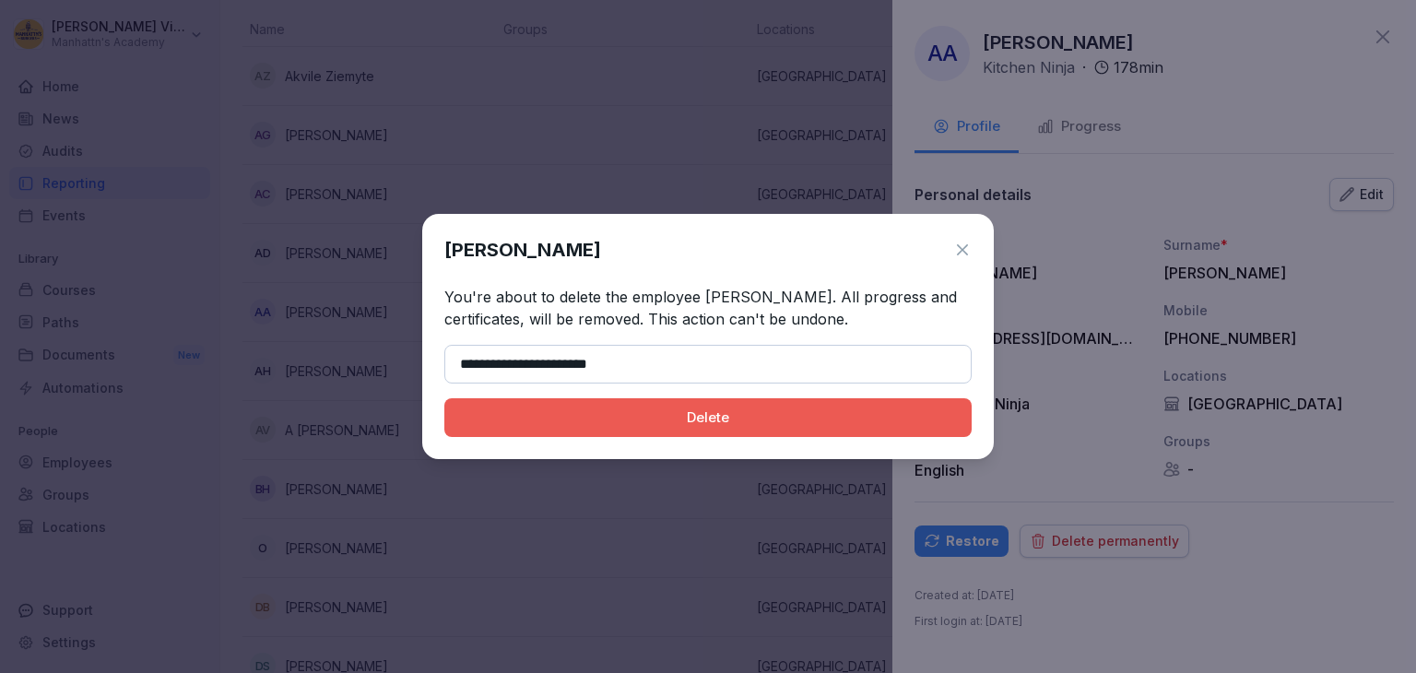
click at [444, 398] on button "Delete" at bounding box center [707, 417] width 527 height 39
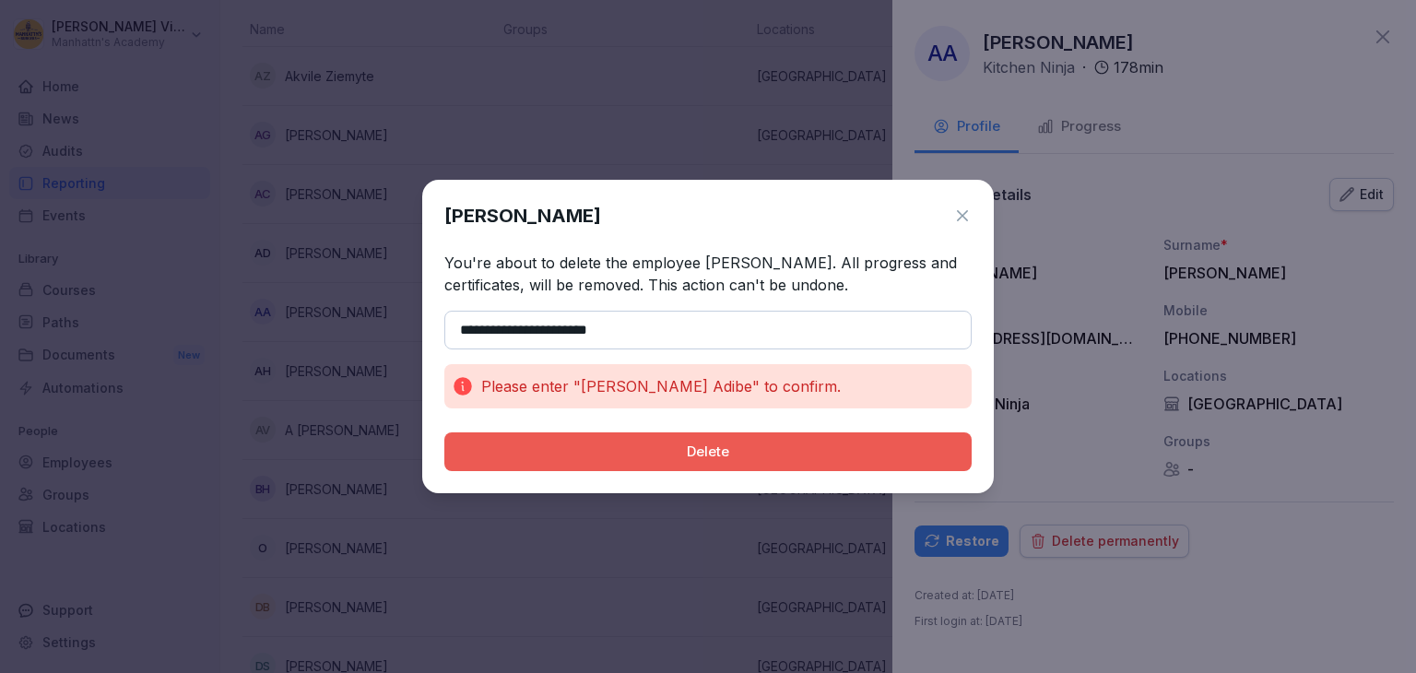
click at [692, 462] on button "Delete" at bounding box center [707, 451] width 527 height 39
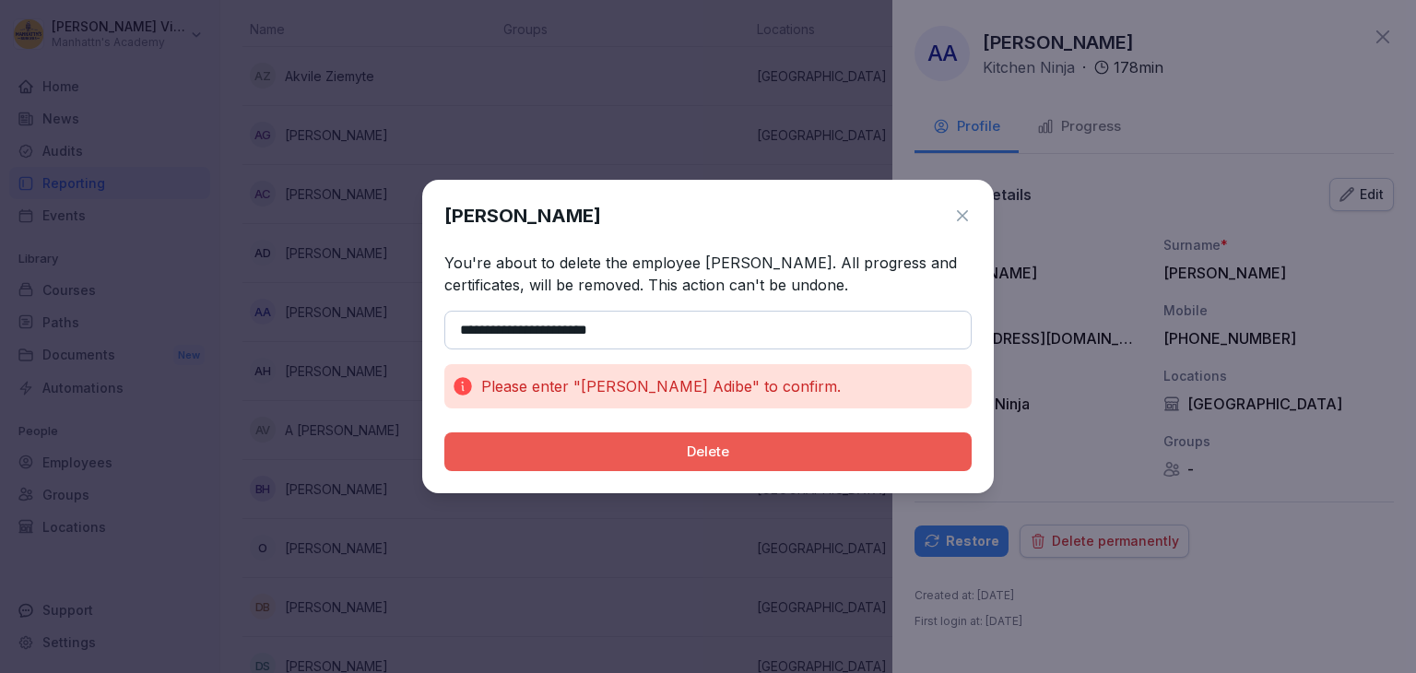
click at [692, 462] on button "Delete" at bounding box center [707, 451] width 527 height 39
drag, startPoint x: 560, startPoint y: 335, endPoint x: 247, endPoint y: 322, distance: 312.8
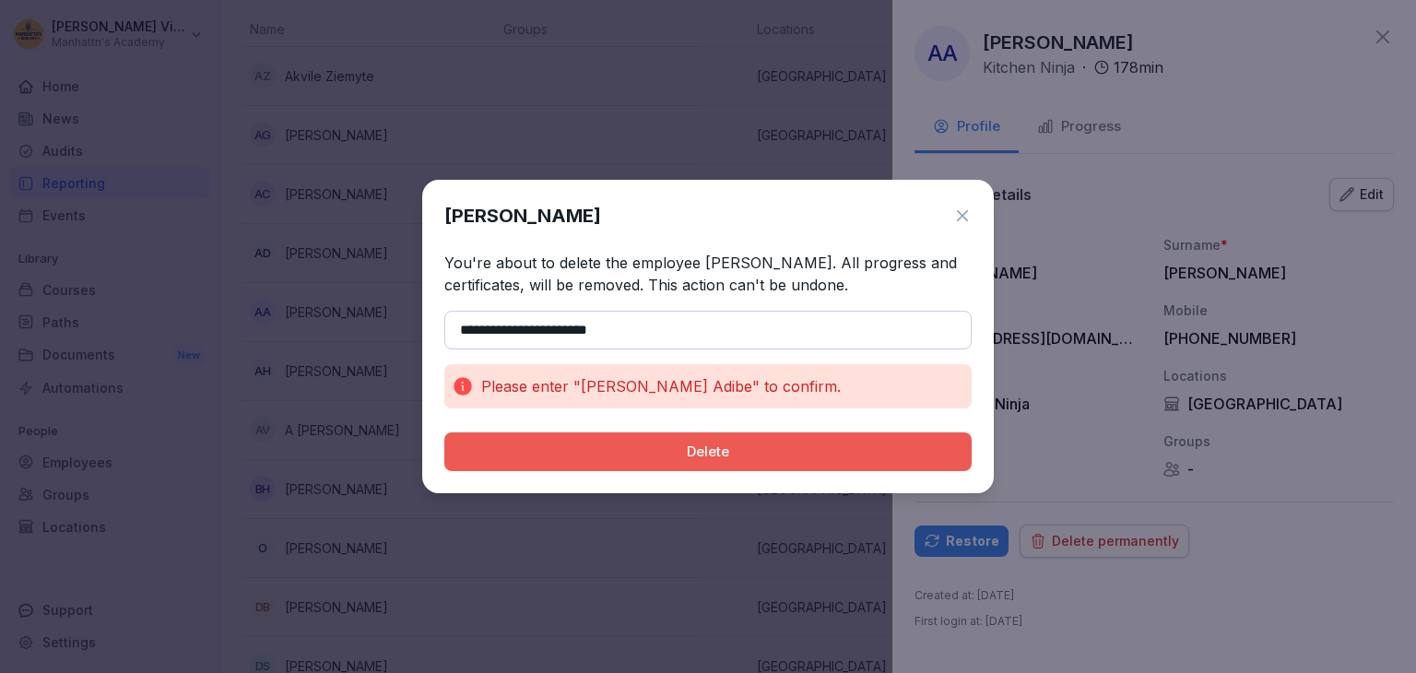
click at [247, 322] on body "[PERSON_NAME] Manhattn's Academy Home News Audits Reporting Events Library Cour…" at bounding box center [708, 336] width 1416 height 673
type input "**********"
click at [584, 453] on div "Delete" at bounding box center [708, 452] width 498 height 20
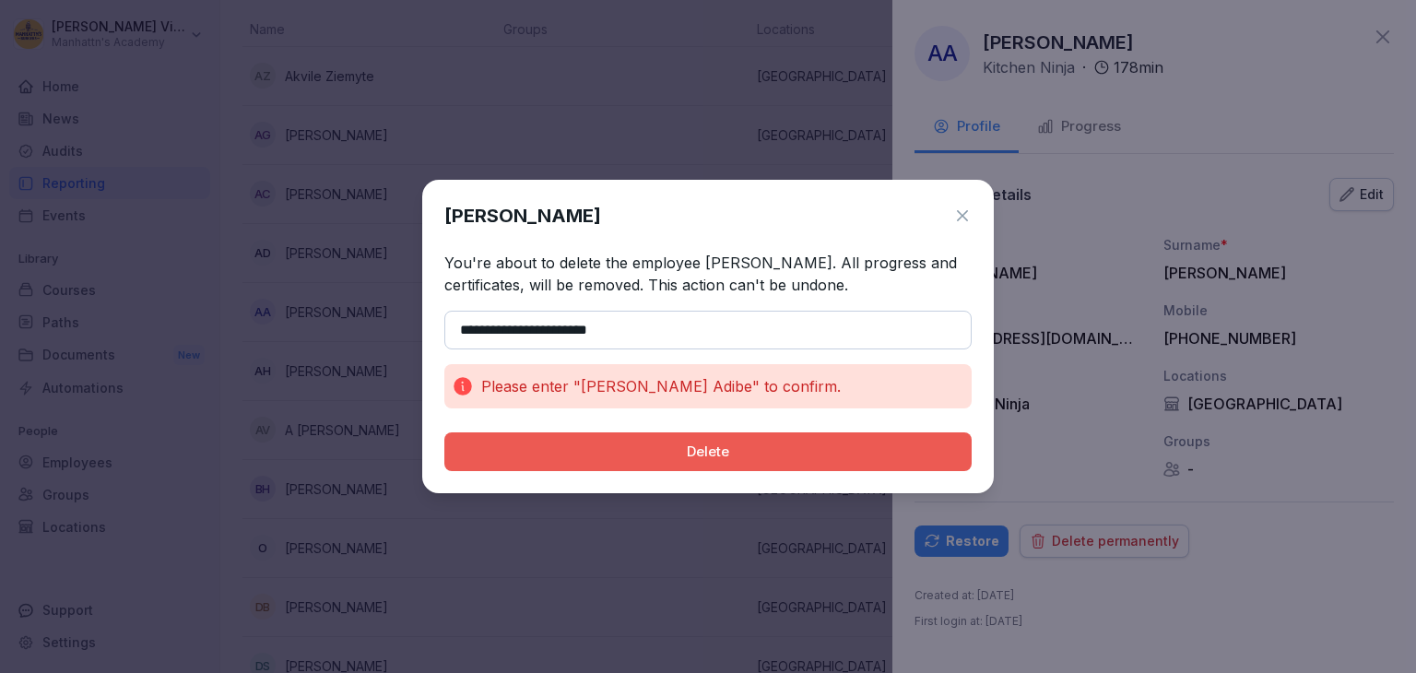
click at [584, 453] on div "Delete" at bounding box center [708, 452] width 498 height 20
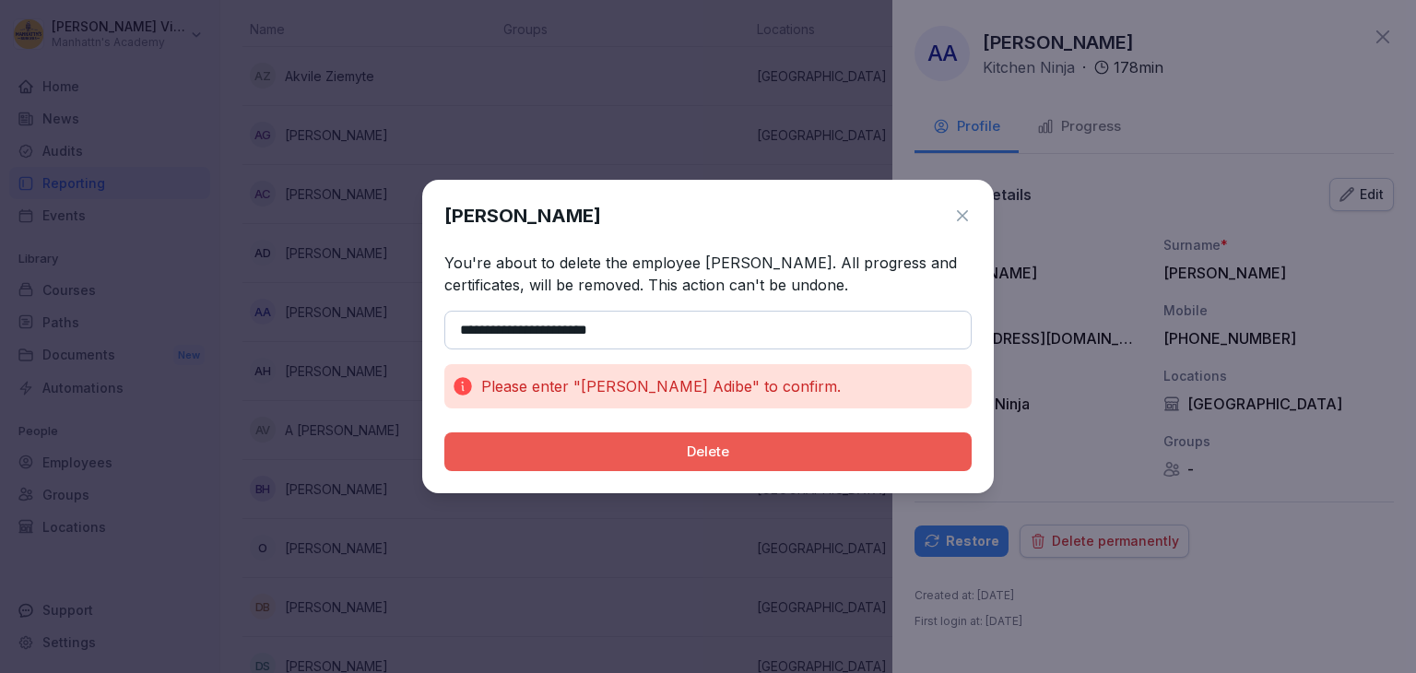
click at [584, 453] on div "Delete" at bounding box center [708, 452] width 498 height 20
click at [965, 215] on icon at bounding box center [962, 215] width 18 height 18
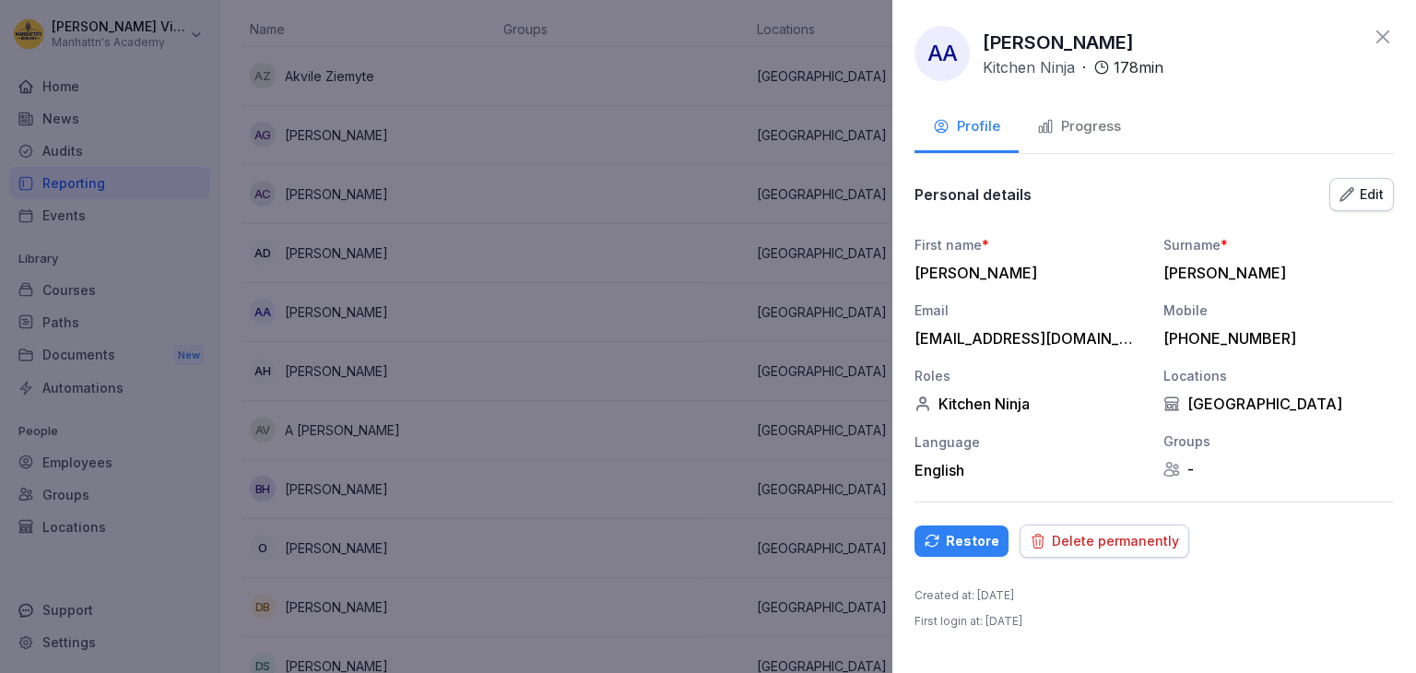
click at [372, 306] on div at bounding box center [708, 336] width 1416 height 673
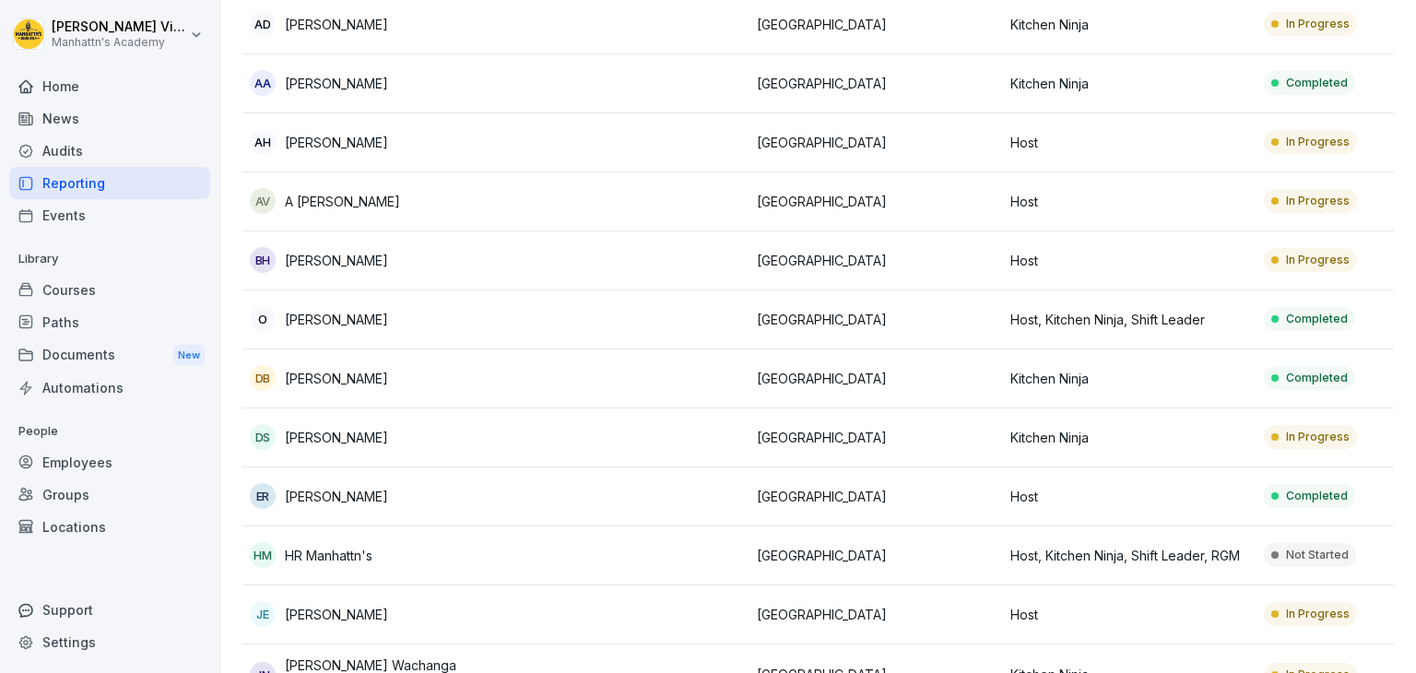
scroll to position [387, 0]
click at [329, 318] on p "[PERSON_NAME]" at bounding box center [336, 318] width 103 height 19
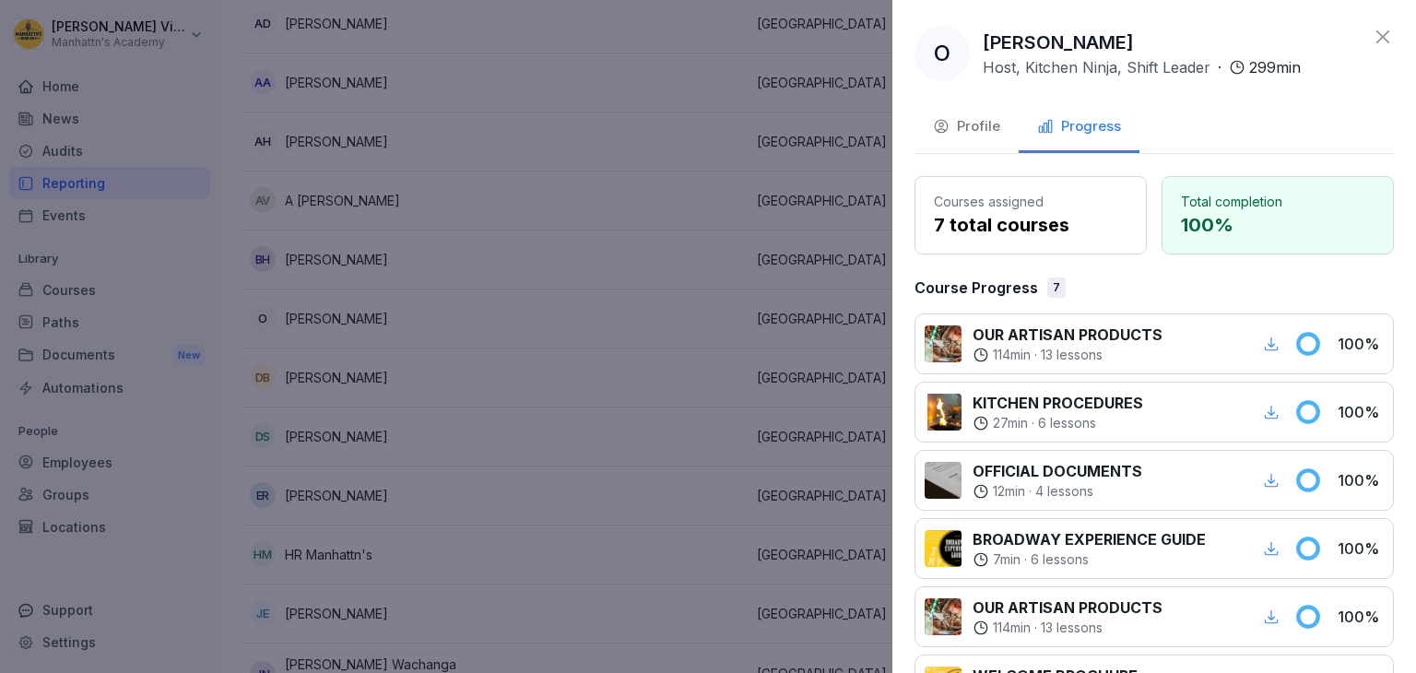
click at [960, 130] on div "Profile" at bounding box center [966, 126] width 67 height 21
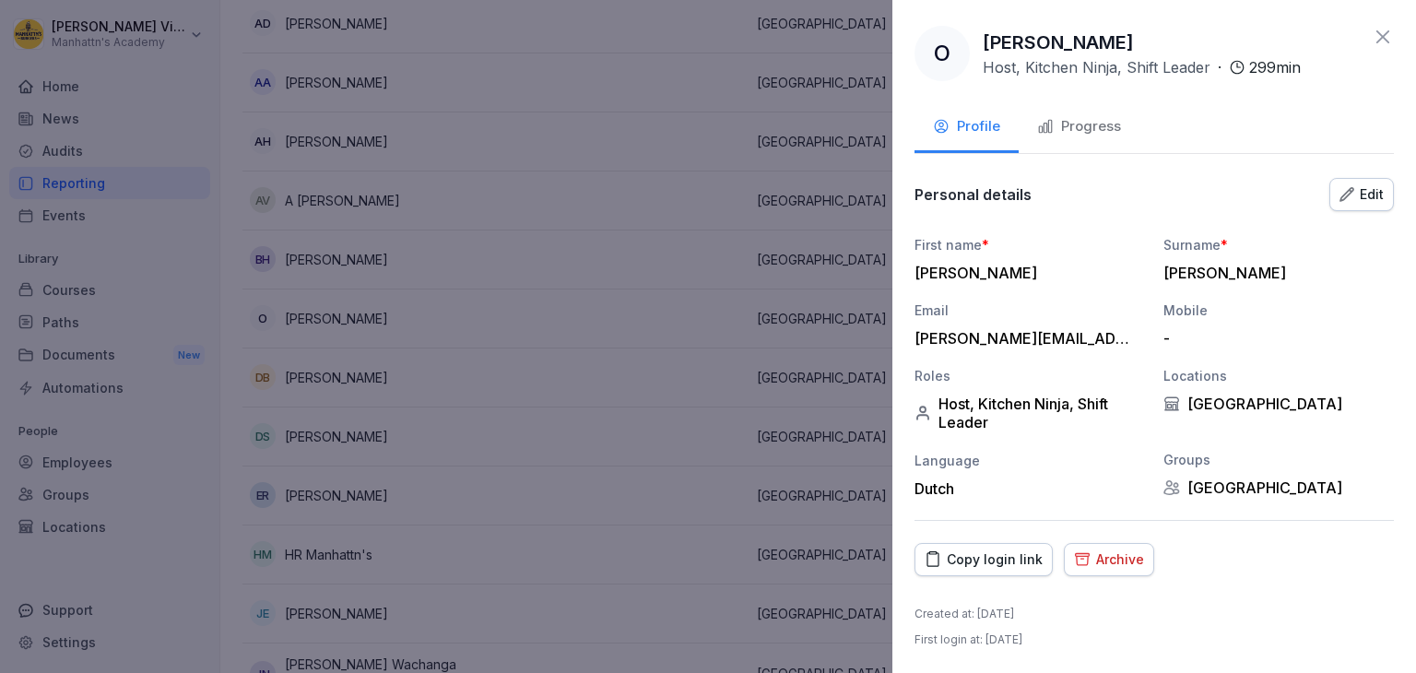
click at [1100, 568] on div "Archive" at bounding box center [1109, 559] width 70 height 20
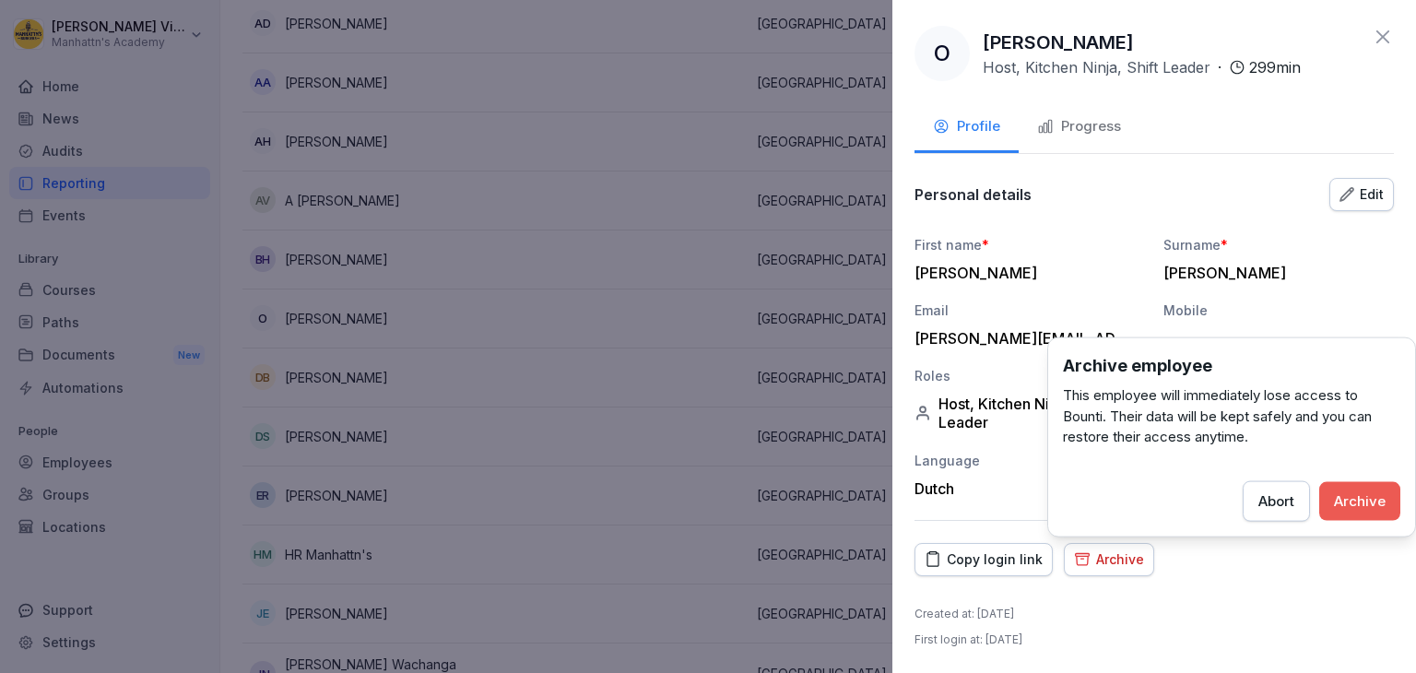
click at [1351, 499] on div "Archive" at bounding box center [1360, 500] width 52 height 20
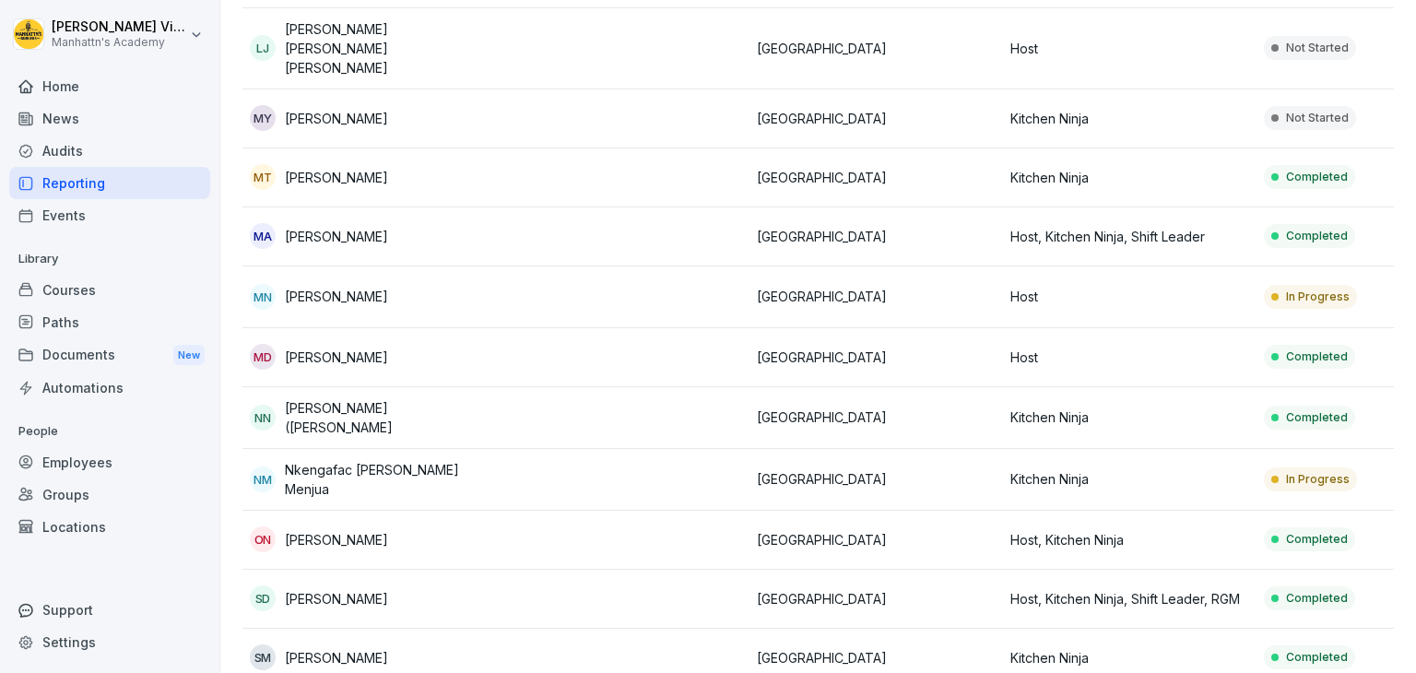
scroll to position [1145, 0]
click at [332, 346] on p "[PERSON_NAME]" at bounding box center [336, 355] width 103 height 19
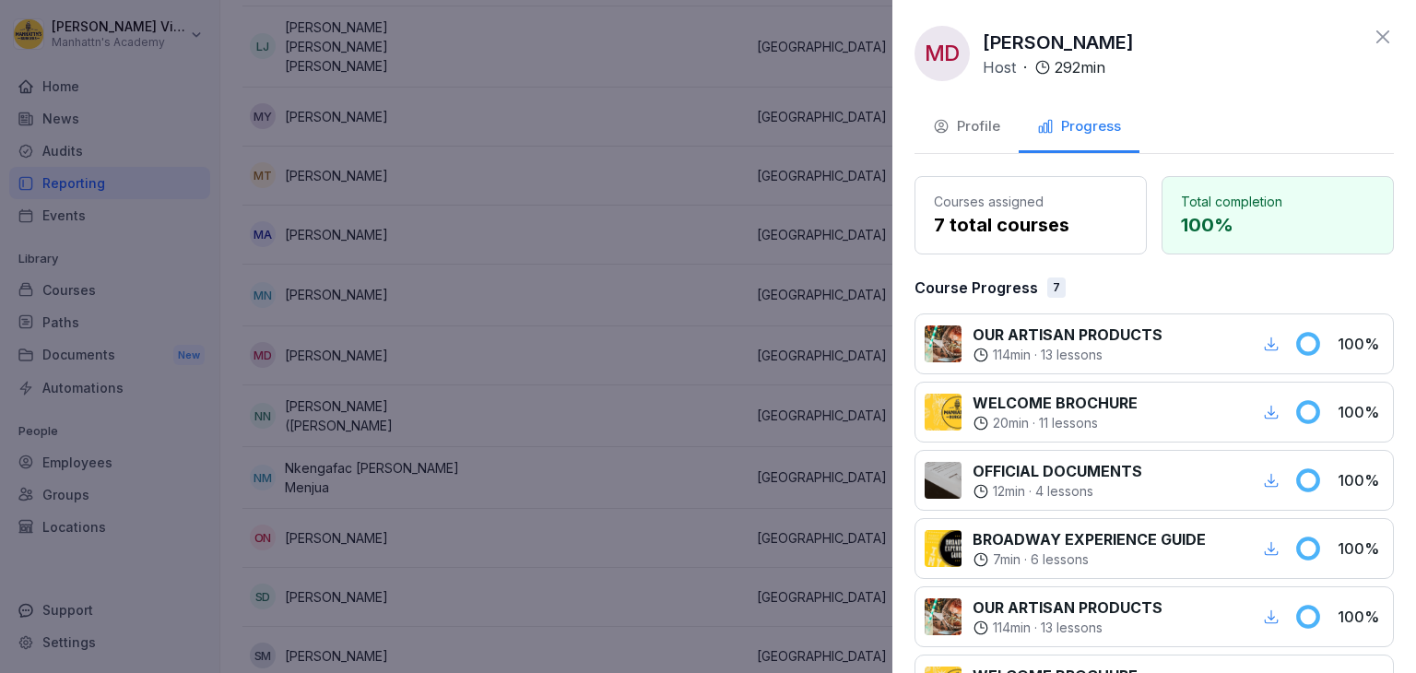
click at [984, 121] on div "Profile" at bounding box center [966, 126] width 67 height 21
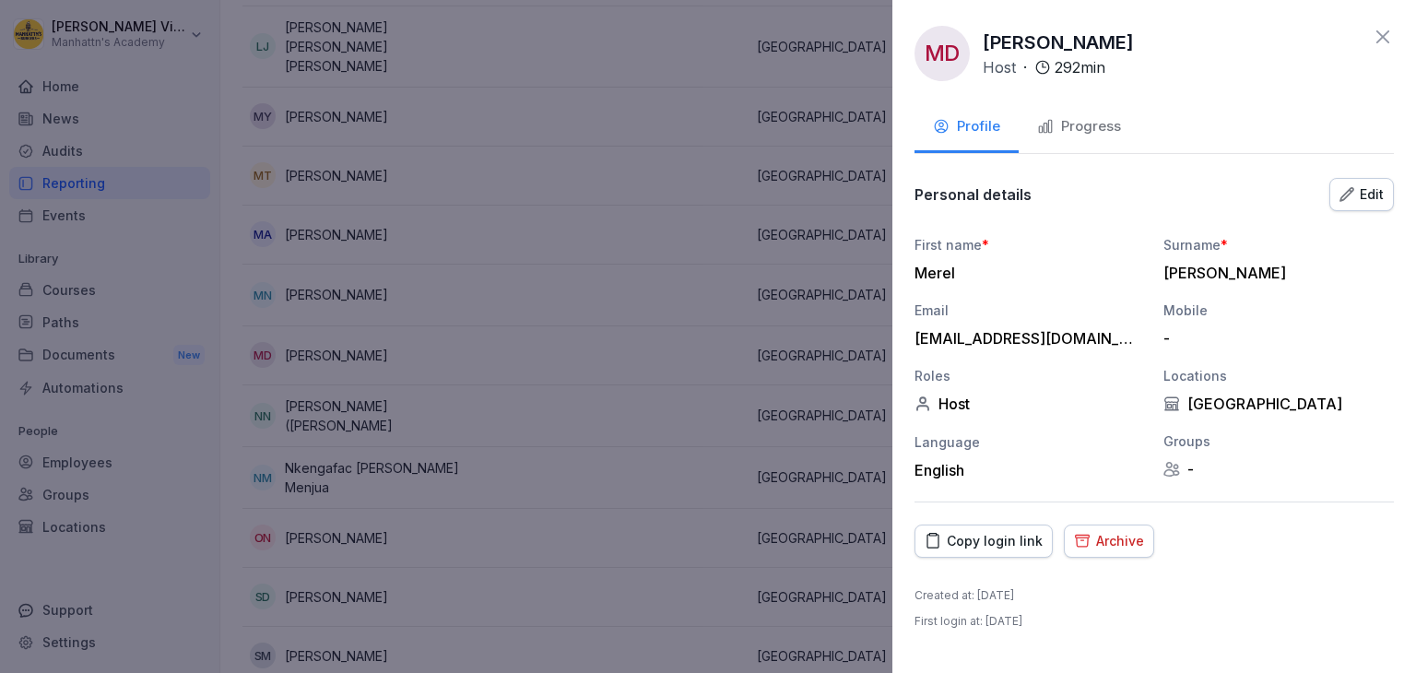
click at [1114, 539] on div "Archive" at bounding box center [1109, 541] width 70 height 20
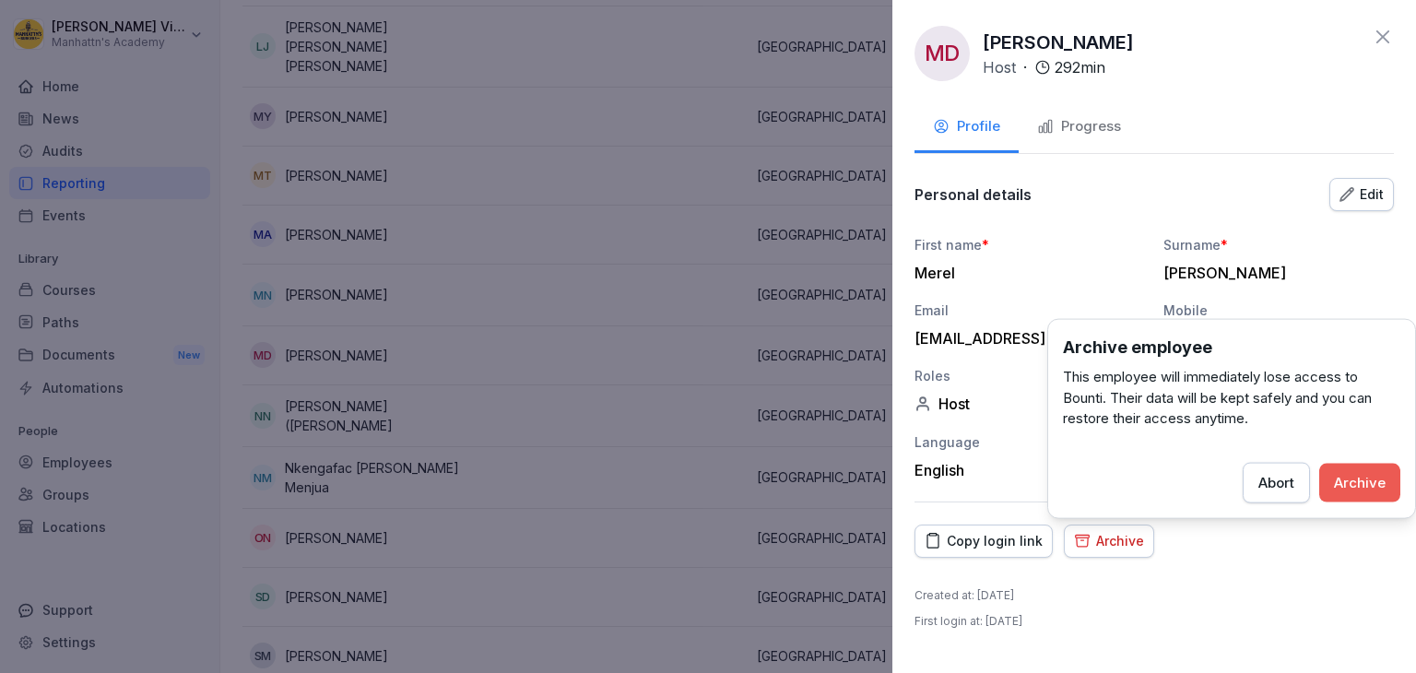
click at [1350, 484] on div "Archive" at bounding box center [1360, 482] width 52 height 20
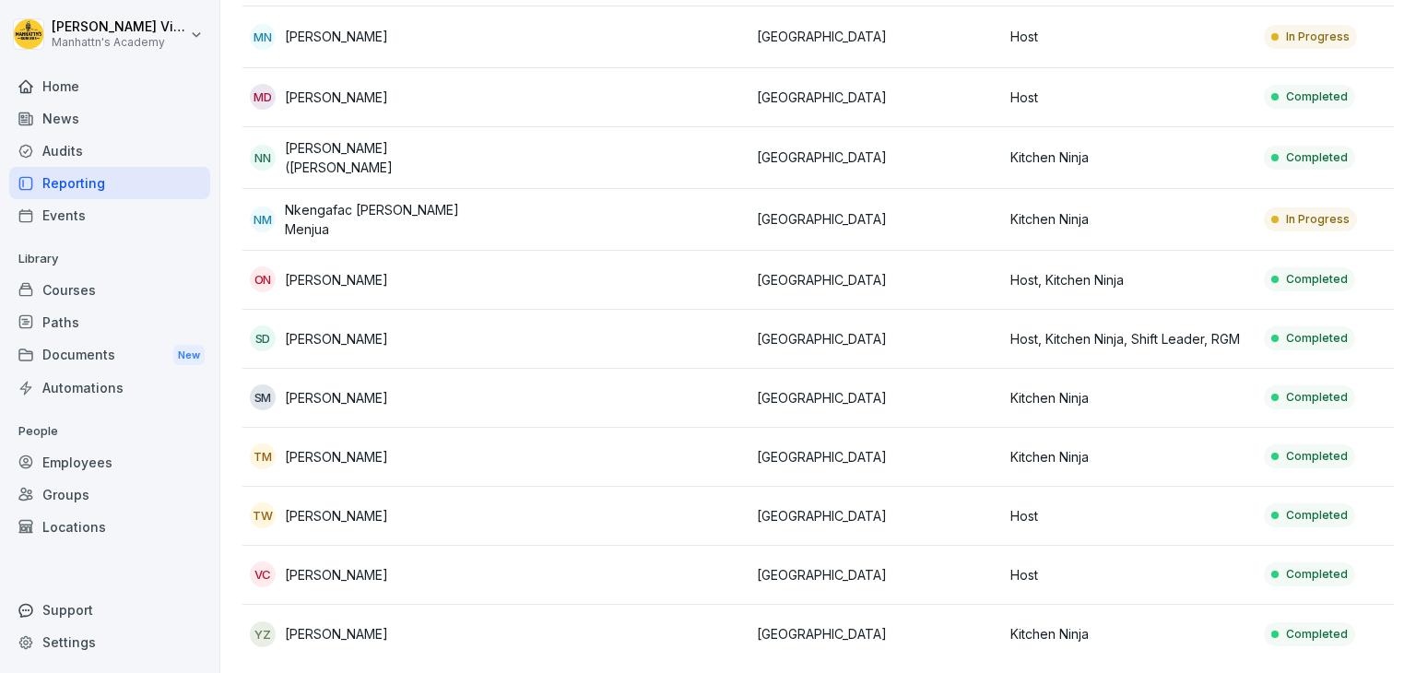
scroll to position [1405, 0]
click at [338, 386] on p "[PERSON_NAME]" at bounding box center [336, 395] width 103 height 19
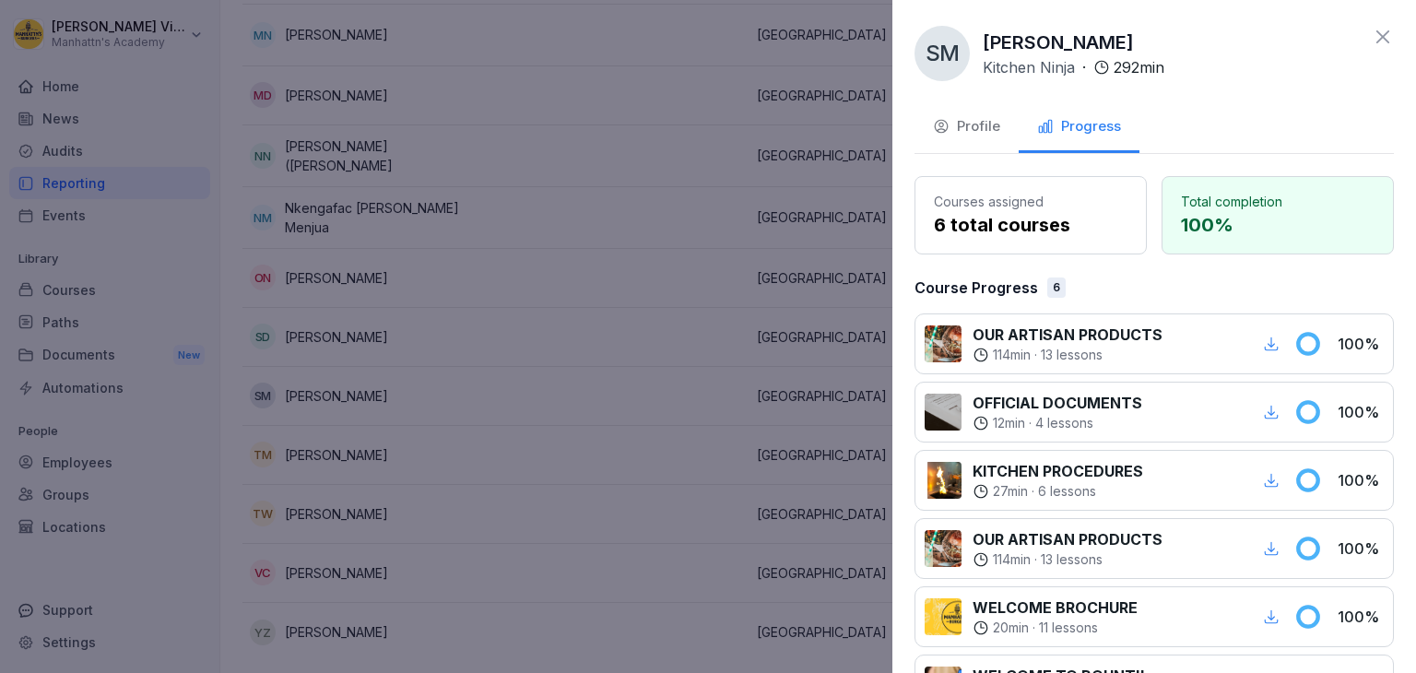
click at [970, 128] on div "Profile" at bounding box center [966, 126] width 67 height 21
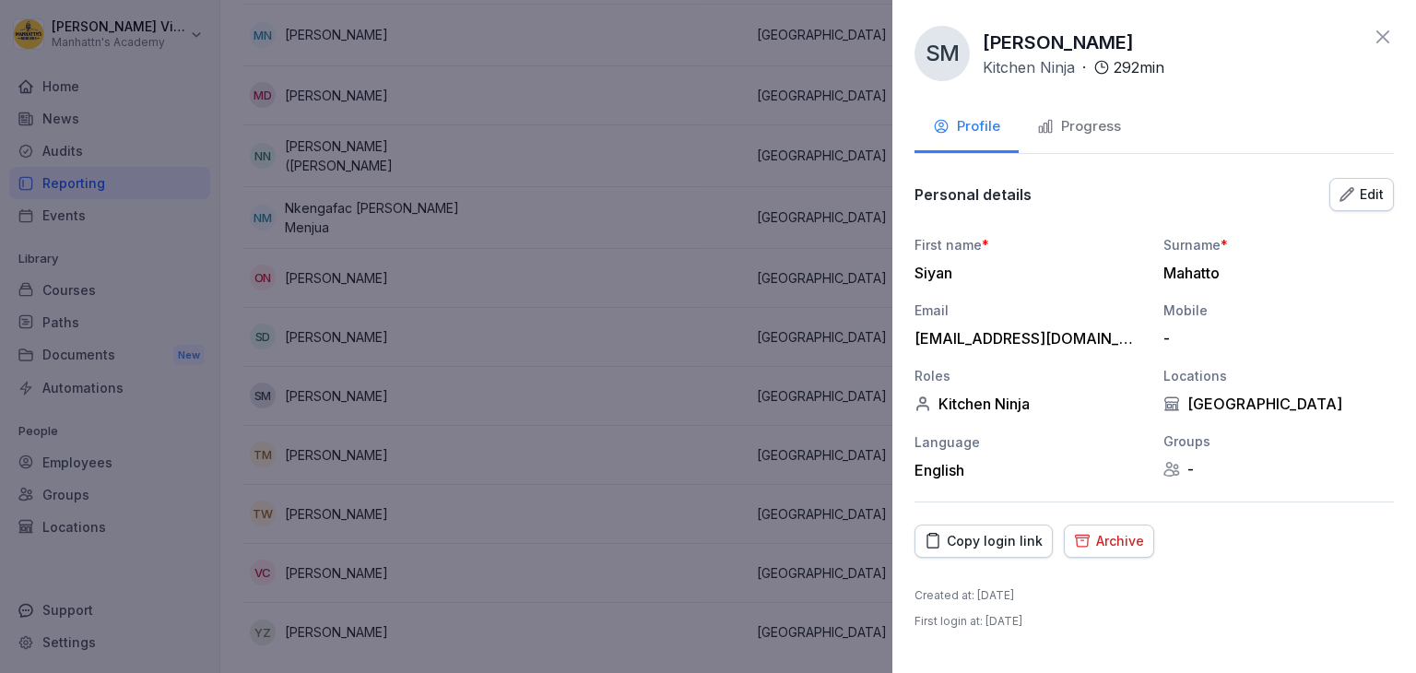
click at [1108, 541] on div "Archive" at bounding box center [1109, 541] width 70 height 20
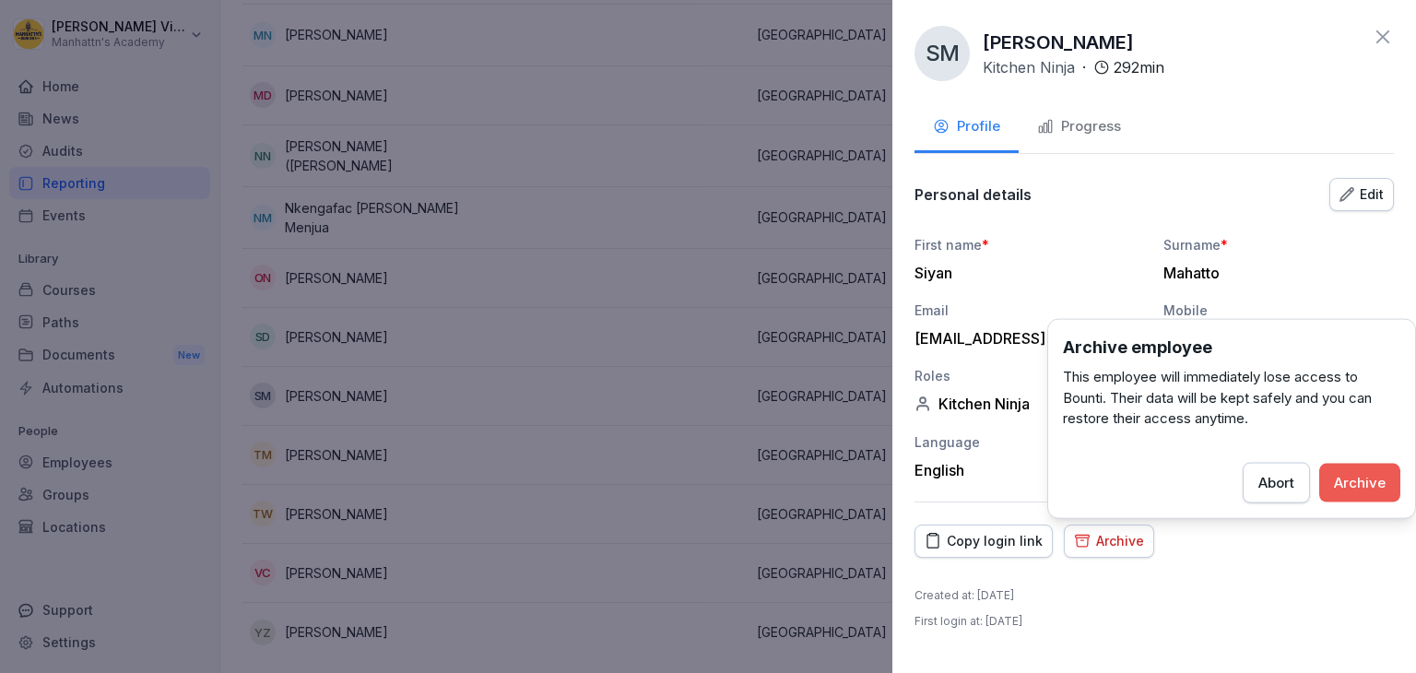
click at [1351, 477] on div "Archive" at bounding box center [1360, 482] width 52 height 20
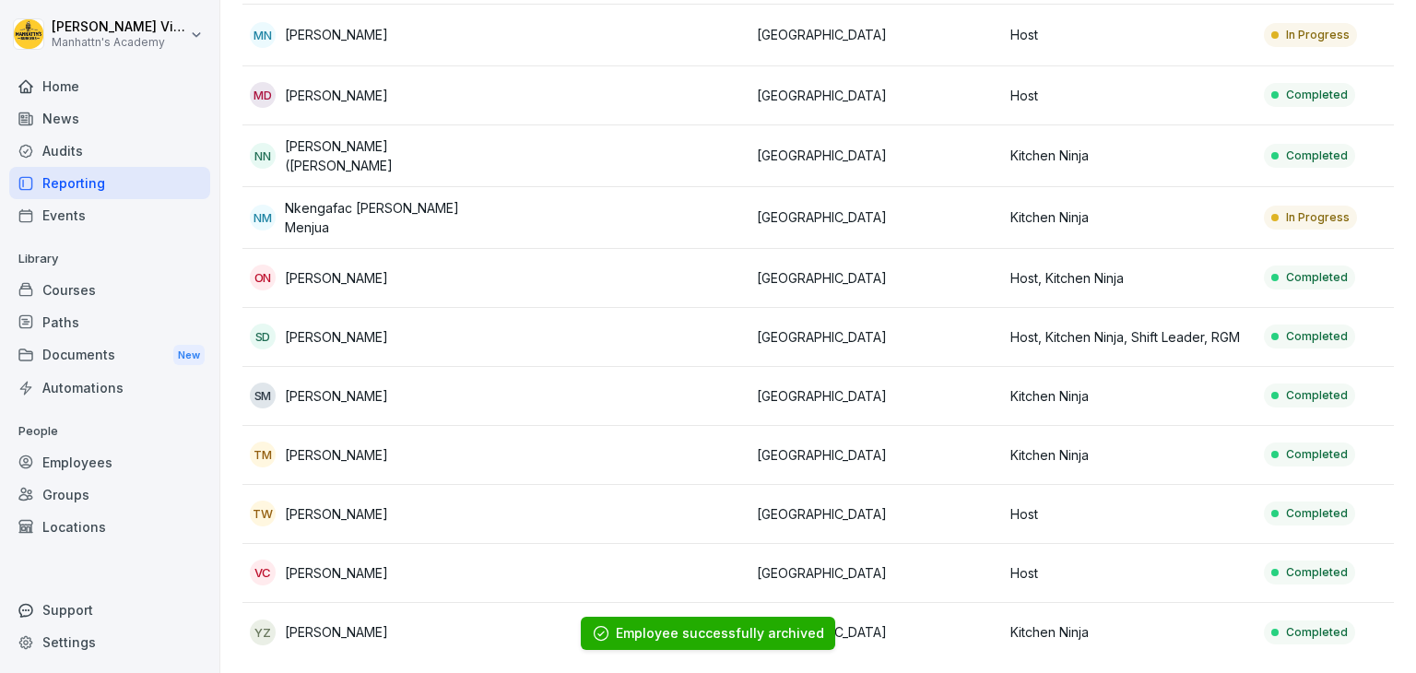
click at [336, 563] on p "[PERSON_NAME]" at bounding box center [336, 572] width 103 height 19
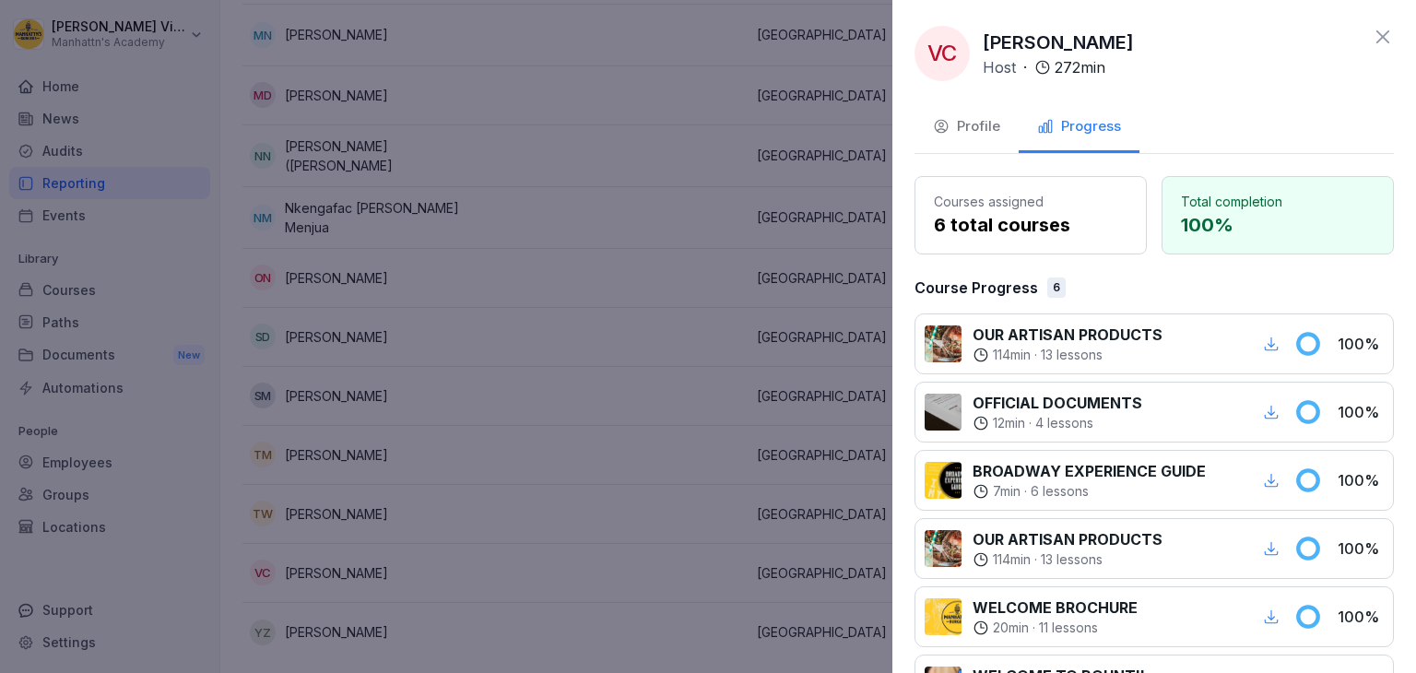
click at [966, 126] on div "Profile" at bounding box center [966, 126] width 67 height 21
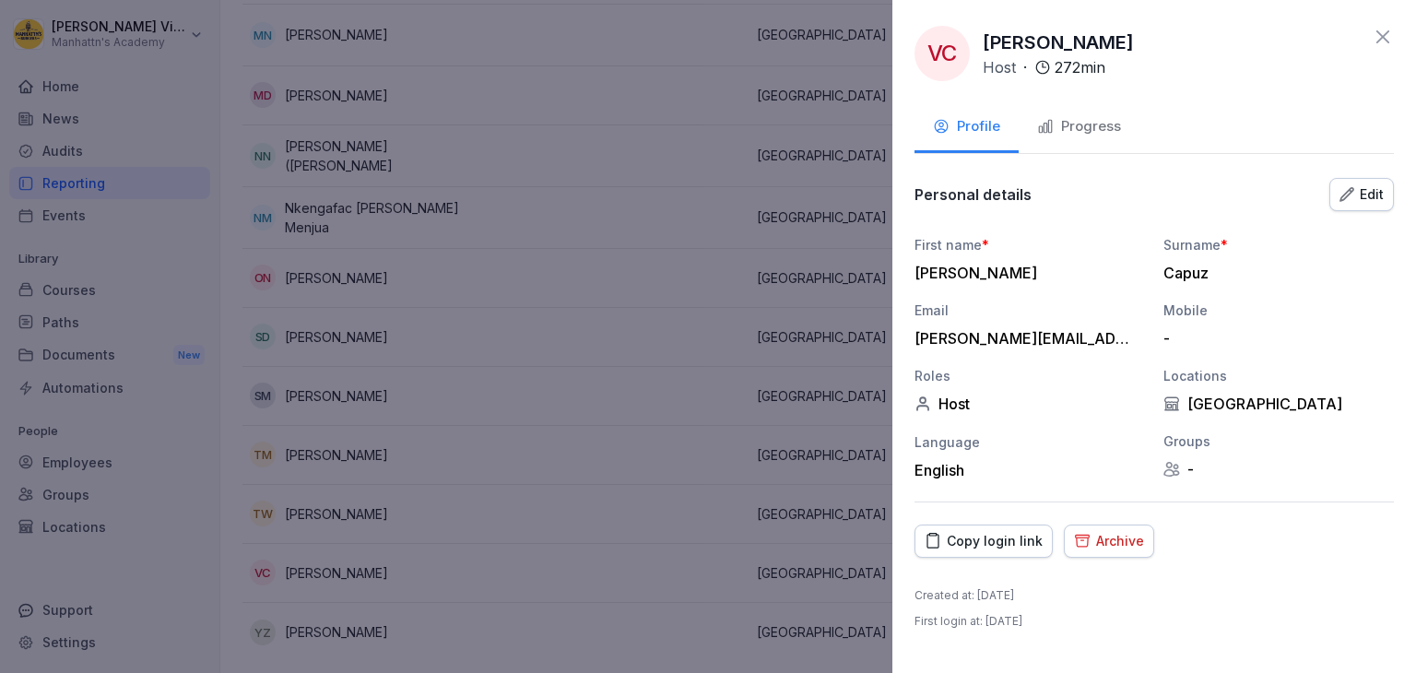
click at [1107, 546] on div "Archive" at bounding box center [1109, 541] width 70 height 20
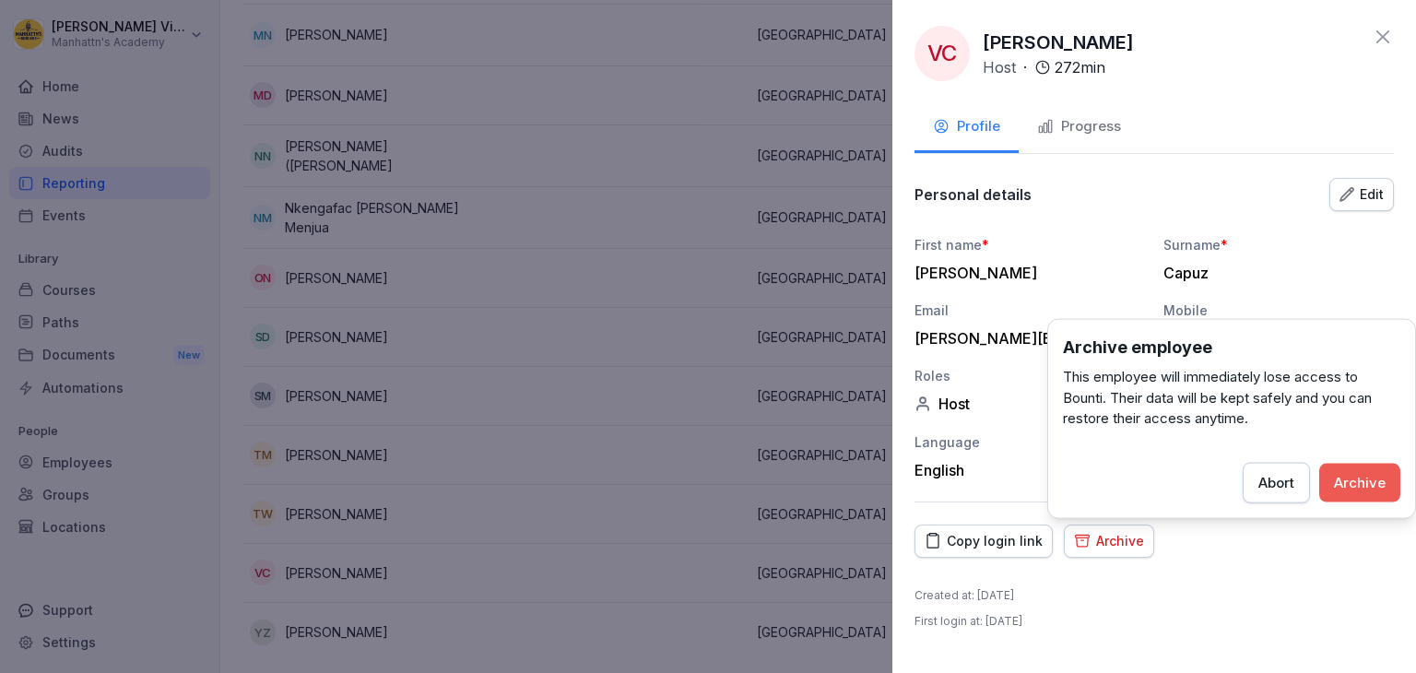
click at [1347, 476] on div "Archive" at bounding box center [1360, 482] width 52 height 20
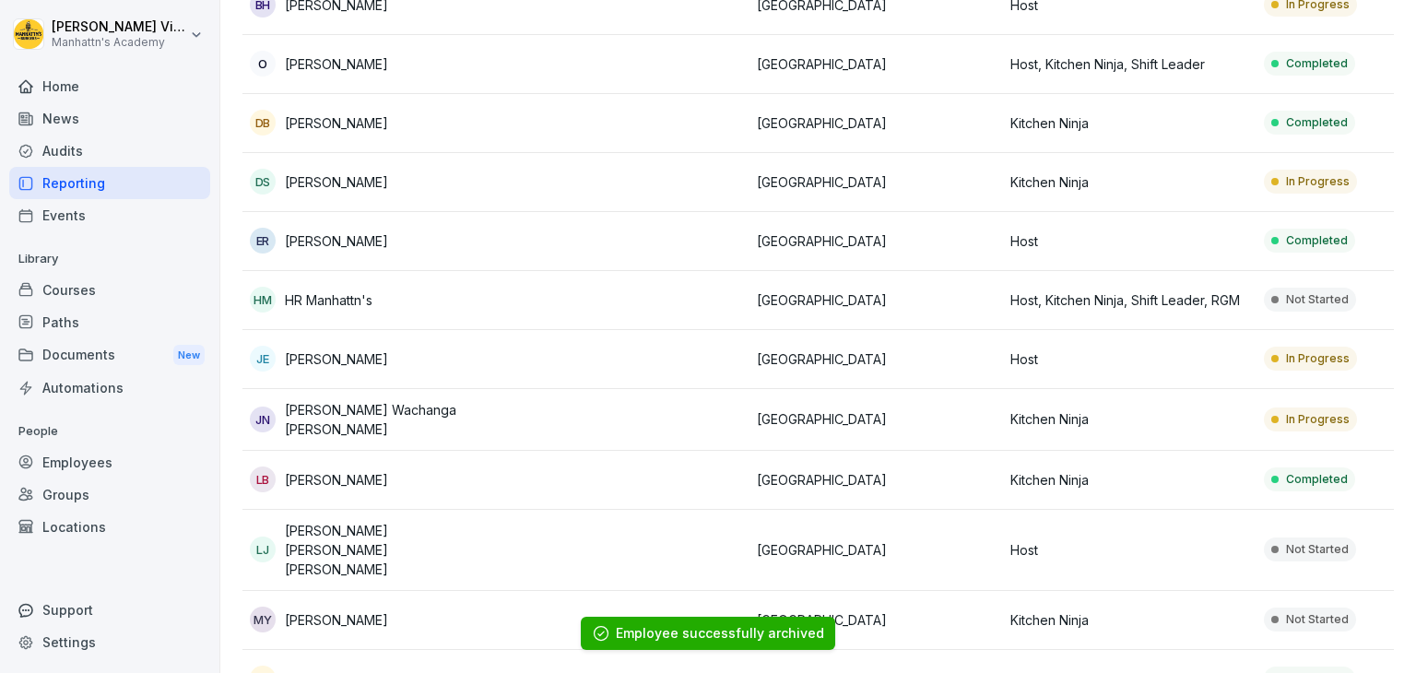
scroll to position [590, 0]
